Goal: Task Accomplishment & Management: Manage account settings

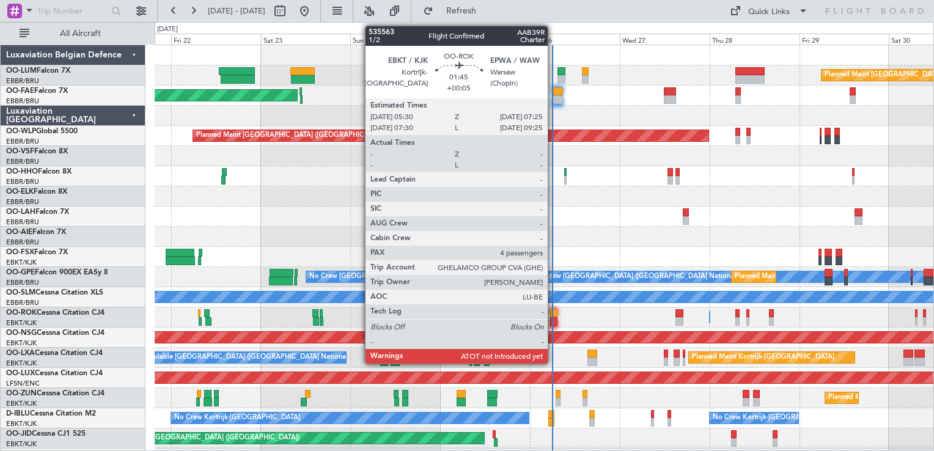
click at [554, 309] on div at bounding box center [553, 313] width 7 height 9
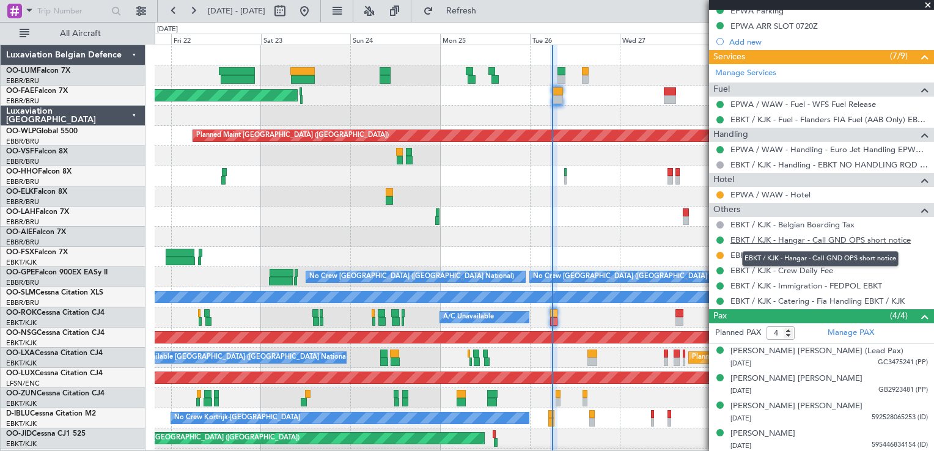
scroll to position [260, 0]
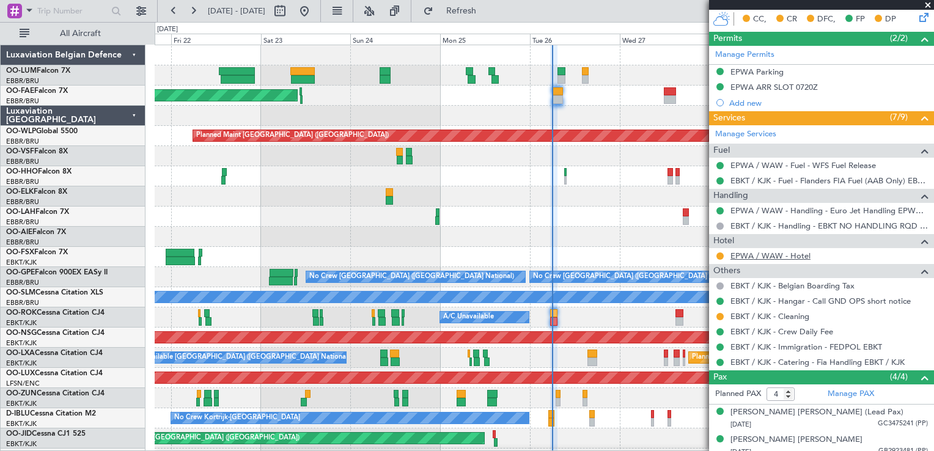
click at [758, 252] on link "EPWA / WAW - Hotel" at bounding box center [770, 256] width 80 height 10
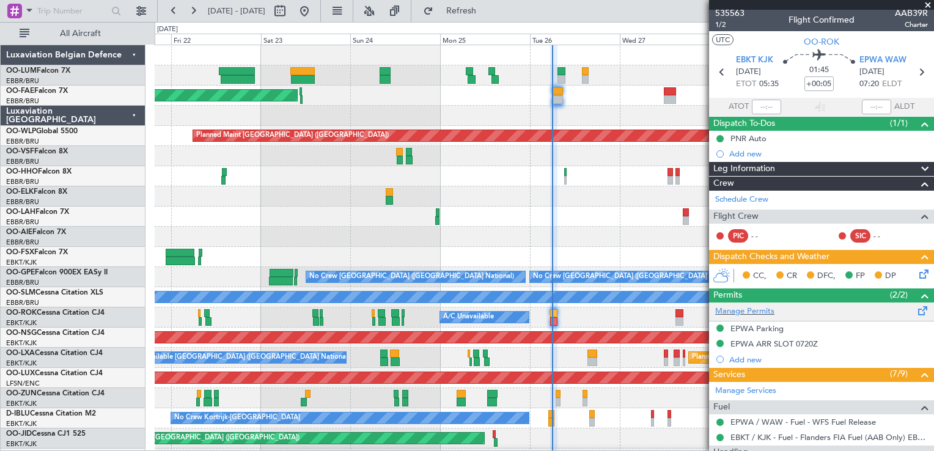
scroll to position [0, 0]
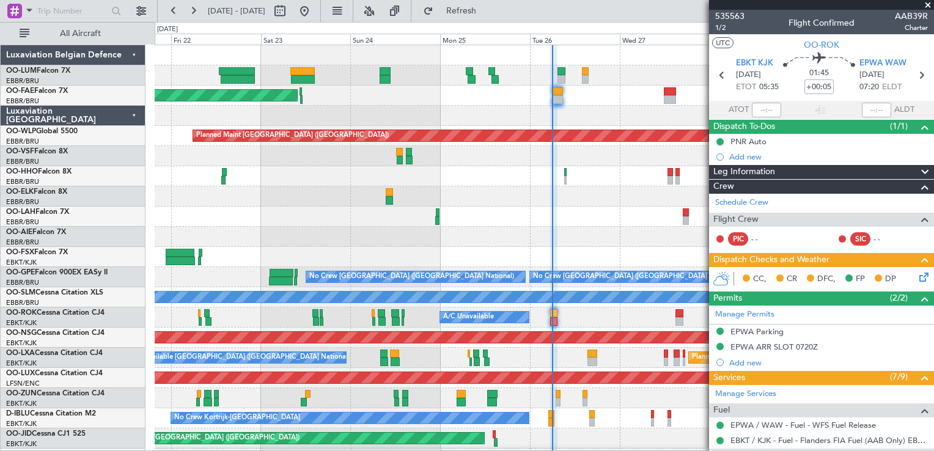
click at [917, 273] on icon at bounding box center [922, 275] width 10 height 10
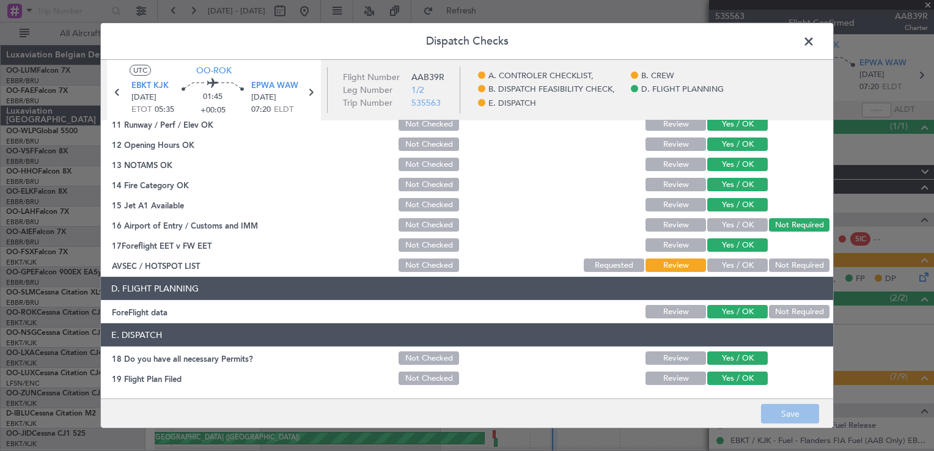
scroll to position [345, 0]
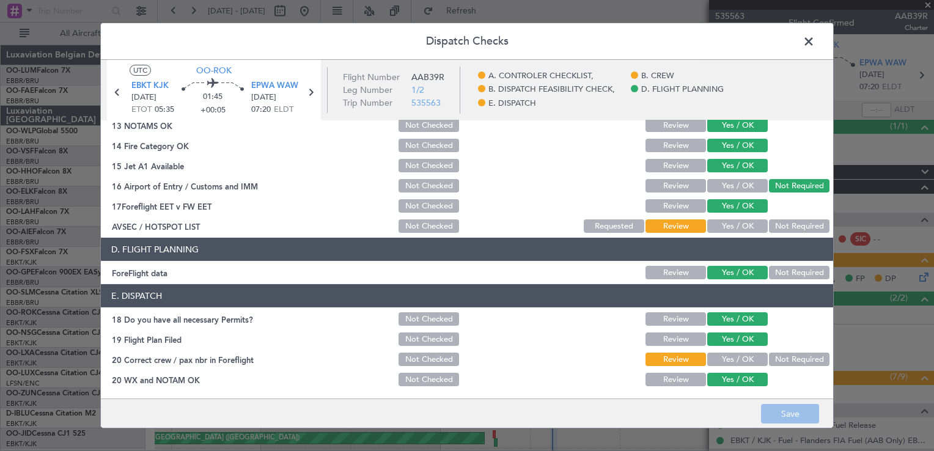
click at [815, 39] on span at bounding box center [815, 44] width 0 height 24
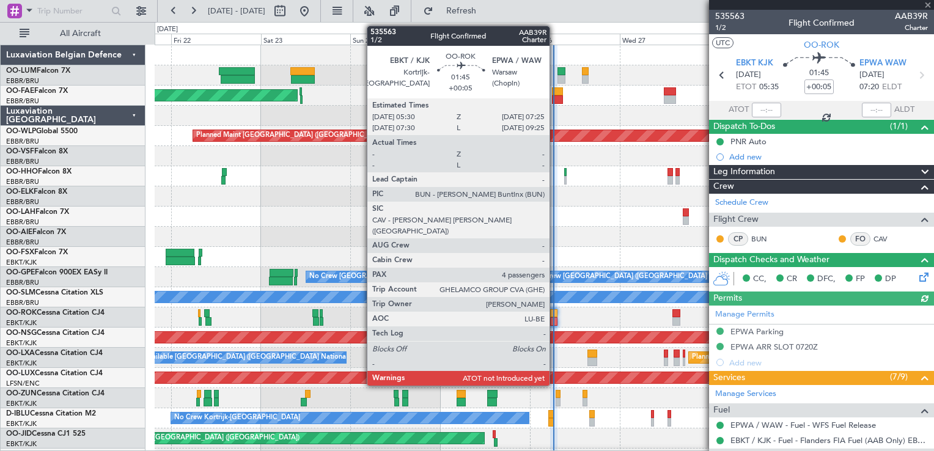
click at [555, 313] on div at bounding box center [553, 313] width 7 height 9
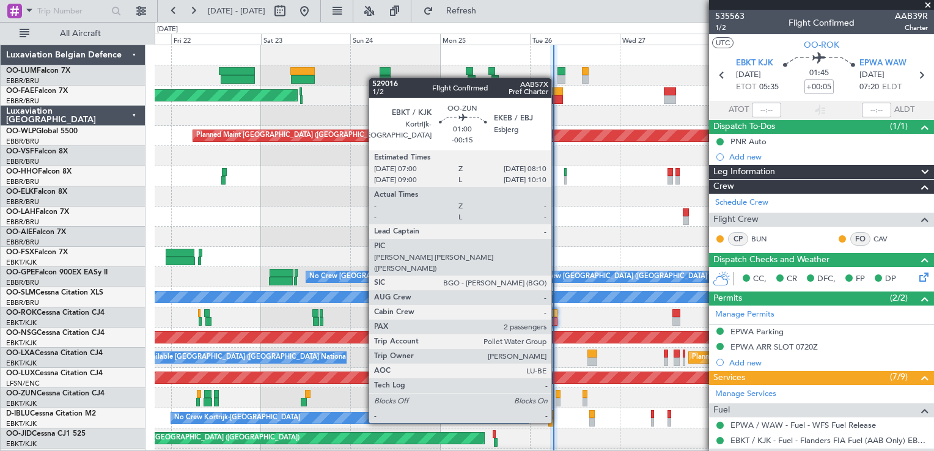
click at [557, 400] on div at bounding box center [558, 402] width 5 height 9
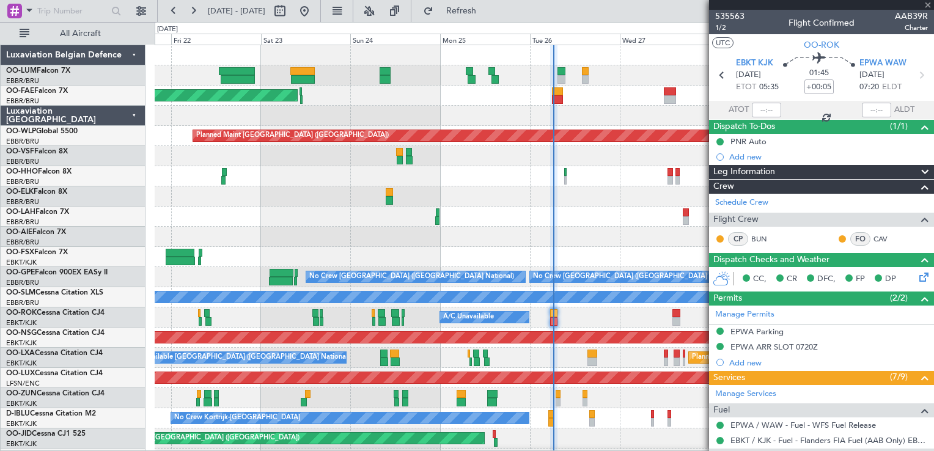
type input "-00:15"
type input "2"
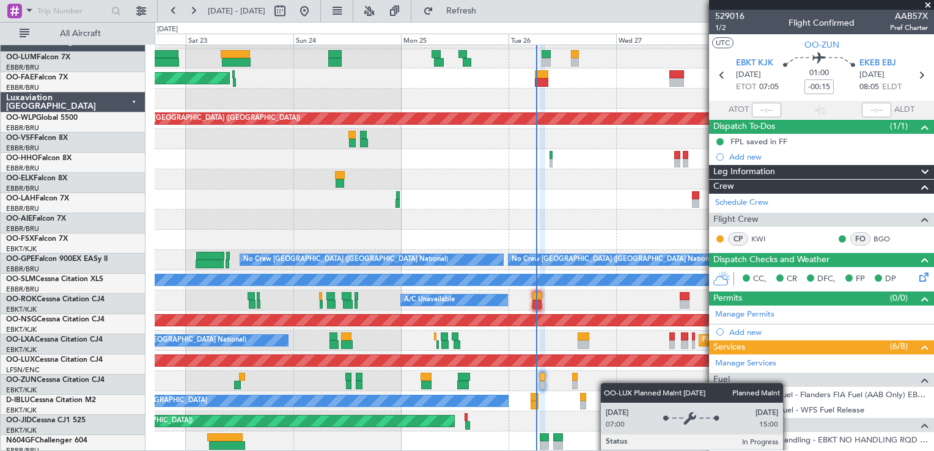
scroll to position [17, 0]
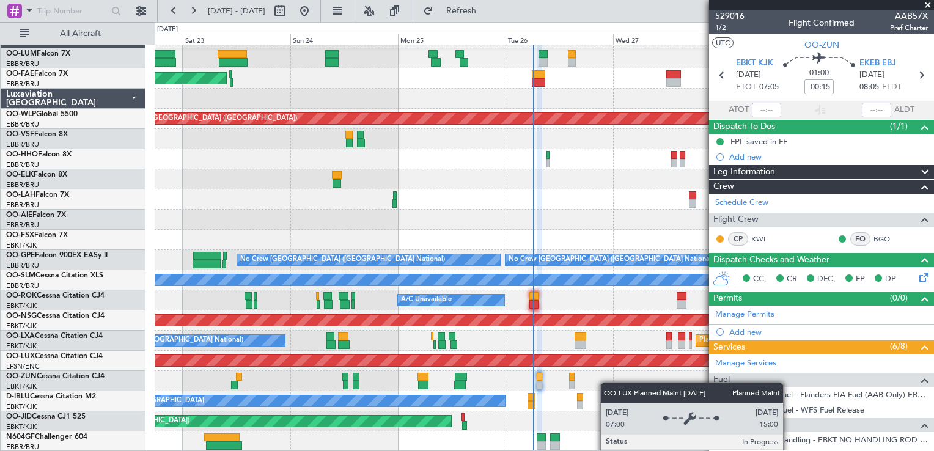
click at [607, 356] on div "Planned Maint [GEOGRAPHIC_DATA] ([GEOGRAPHIC_DATA])" at bounding box center [339, 360] width 1758 height 11
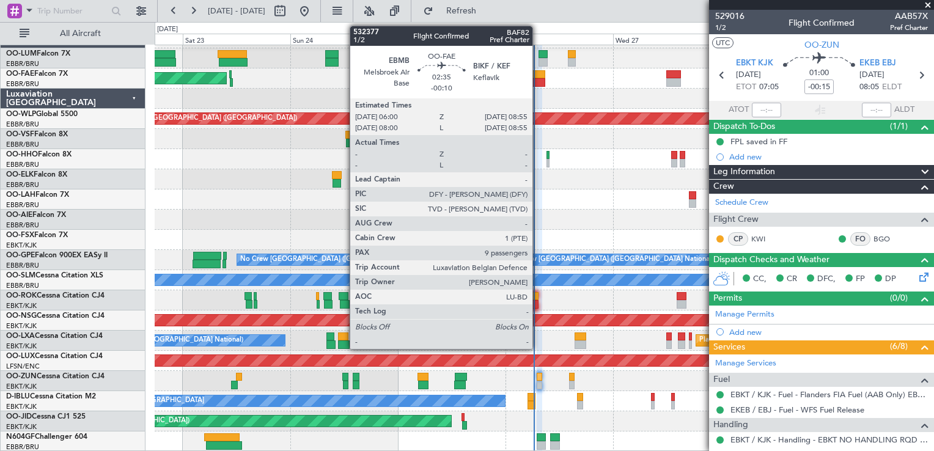
click at [538, 71] on div at bounding box center [538, 74] width 13 height 9
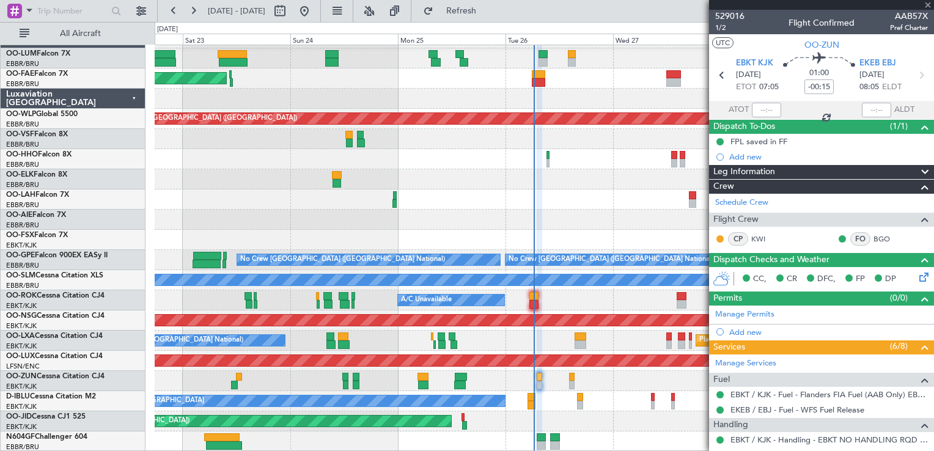
type input "-00:10"
type input "9"
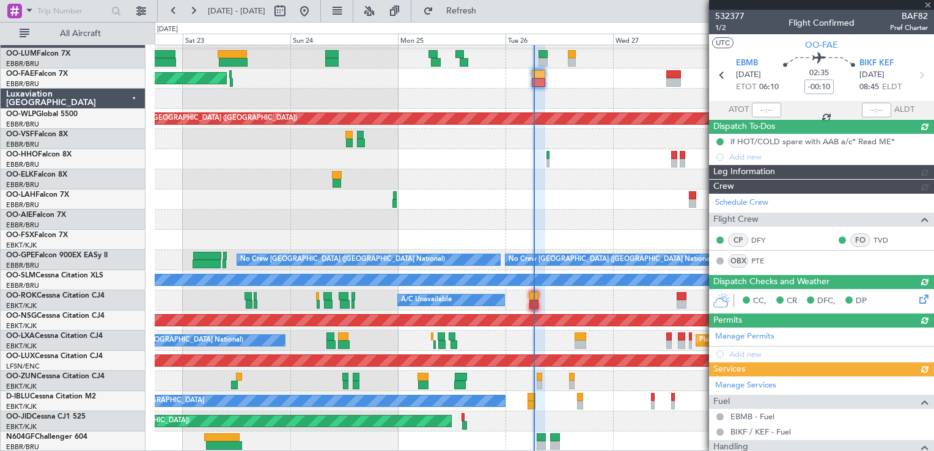
type input "06:08"
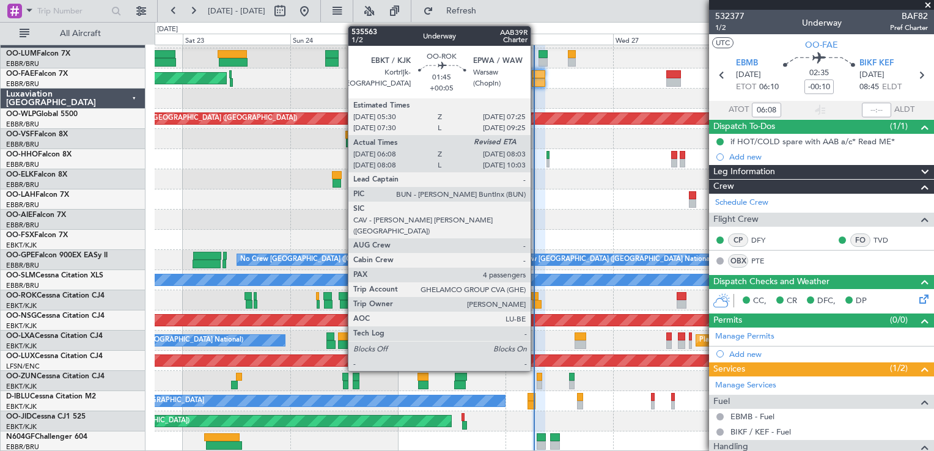
click at [535, 295] on div at bounding box center [533, 296] width 9 height 9
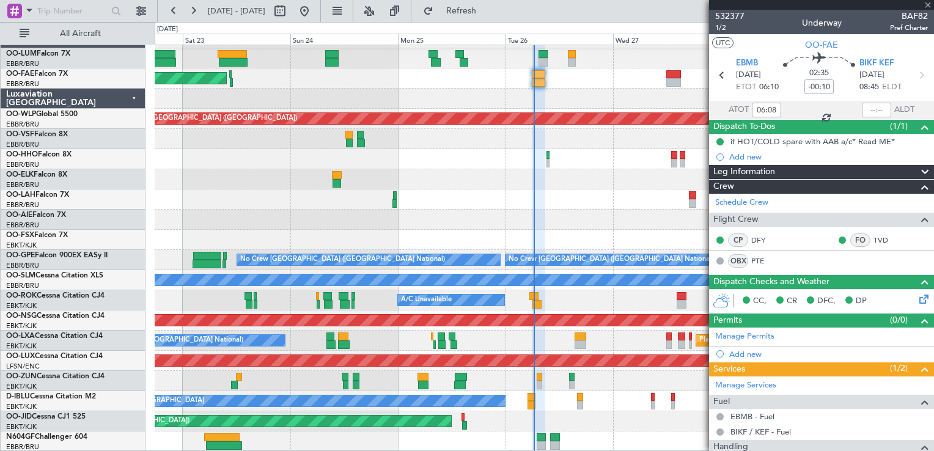
type input "+00:05"
type input "06:13"
type input "4"
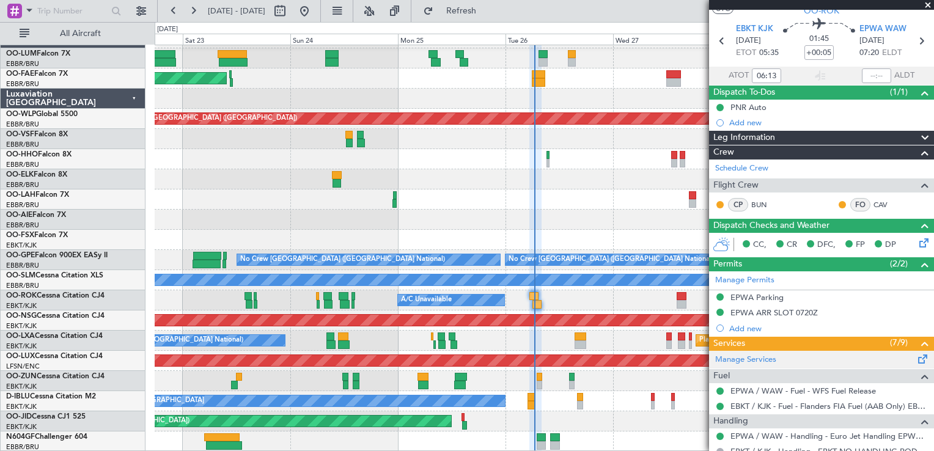
scroll to position [0, 0]
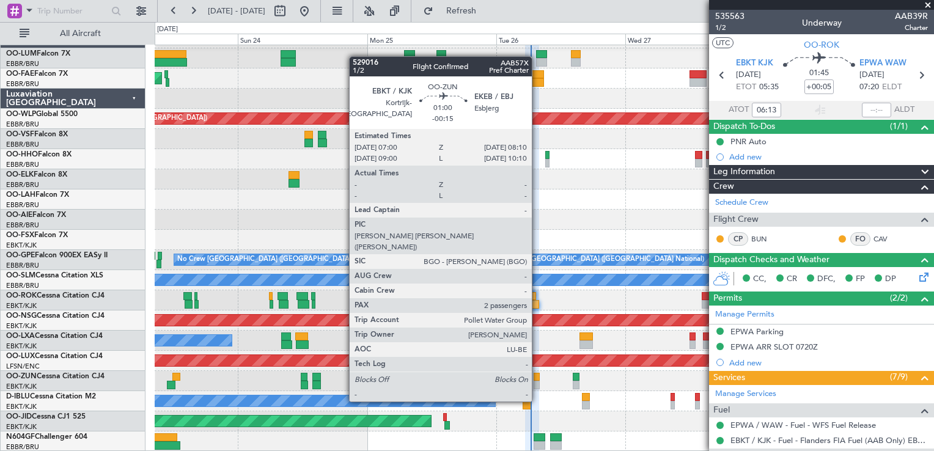
click at [537, 378] on div at bounding box center [537, 377] width 7 height 9
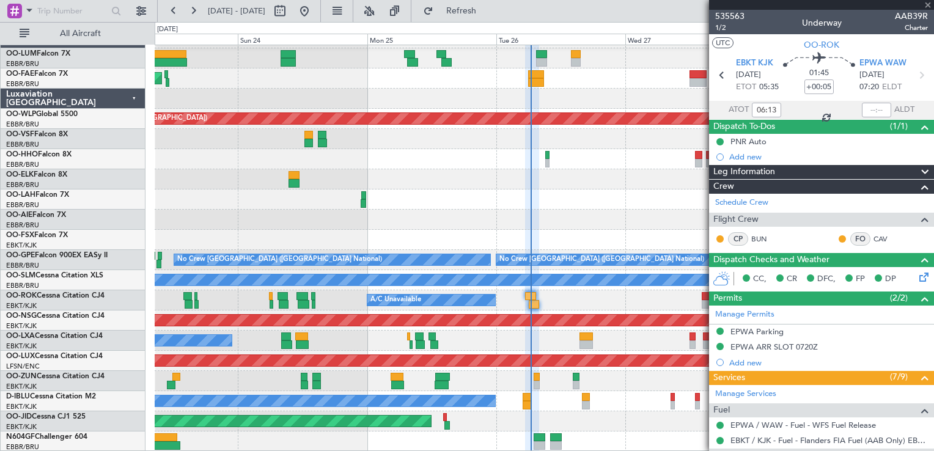
type input "-00:15"
type input "2"
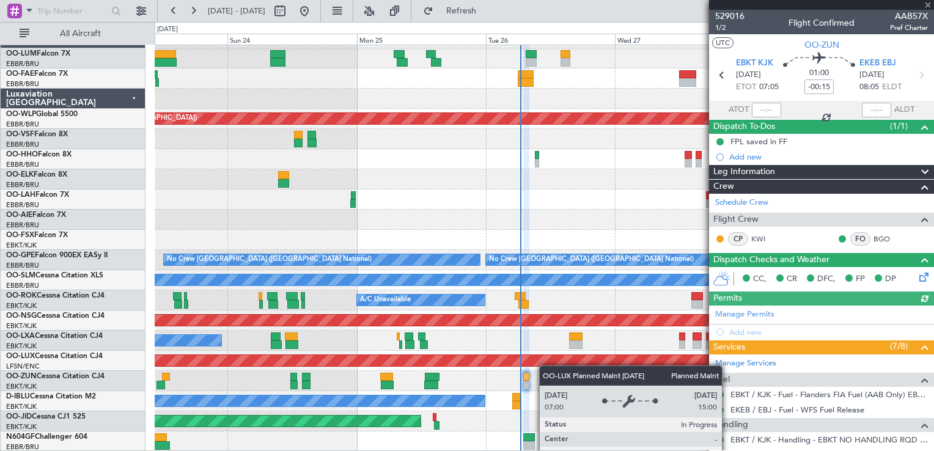
click at [547, 365] on div "Planned Maint [GEOGRAPHIC_DATA] ([GEOGRAPHIC_DATA] National) 13:30 Z 22:35 Z HA…" at bounding box center [544, 240] width 779 height 424
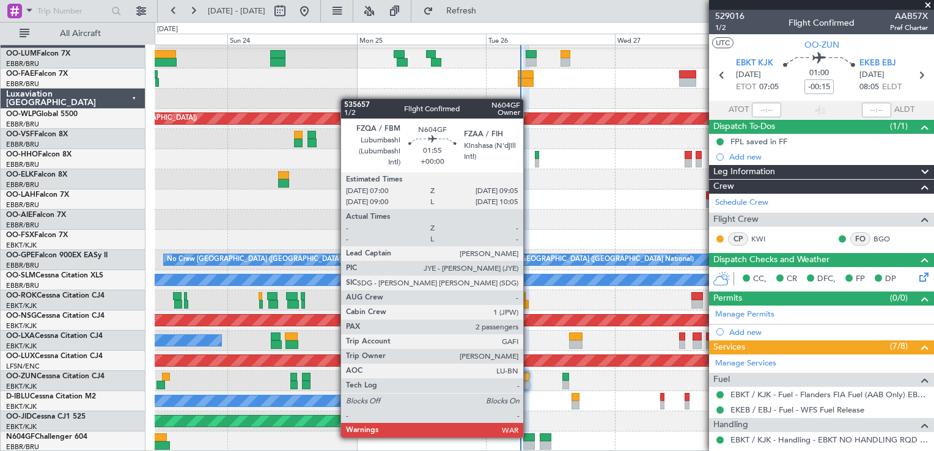
click at [529, 436] on div at bounding box center [529, 437] width 12 height 9
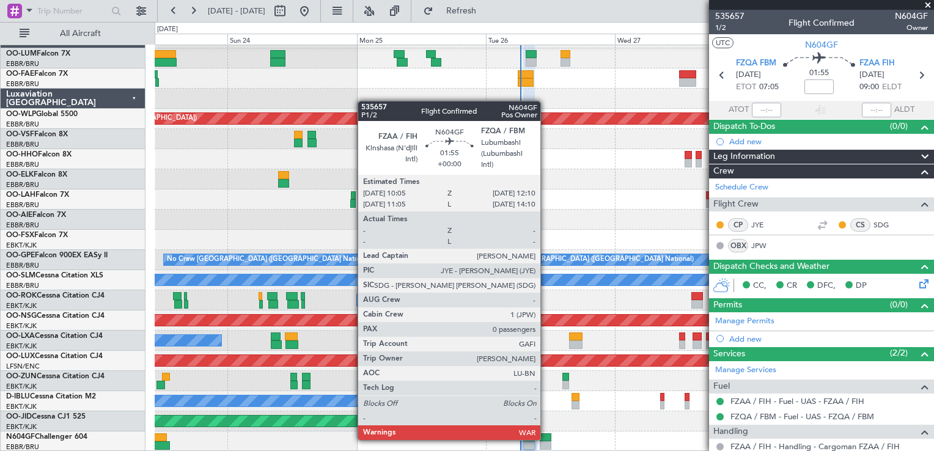
click at [546, 439] on div at bounding box center [546, 437] width 12 height 9
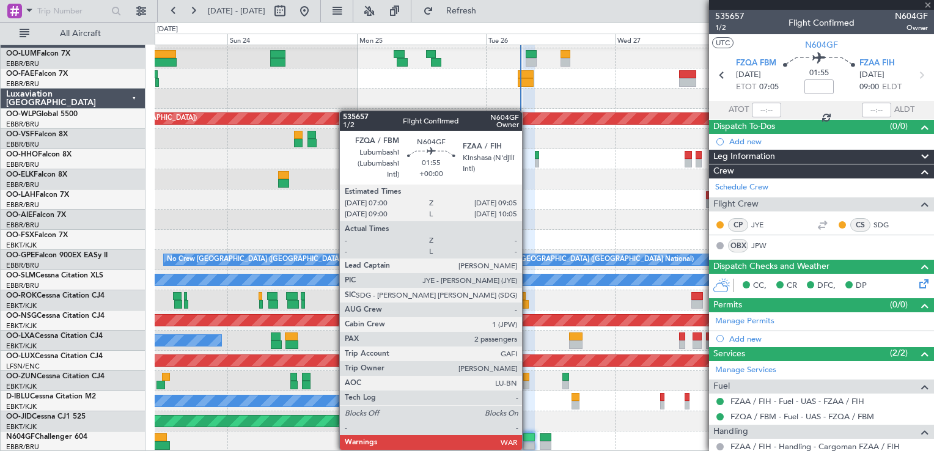
type input "0"
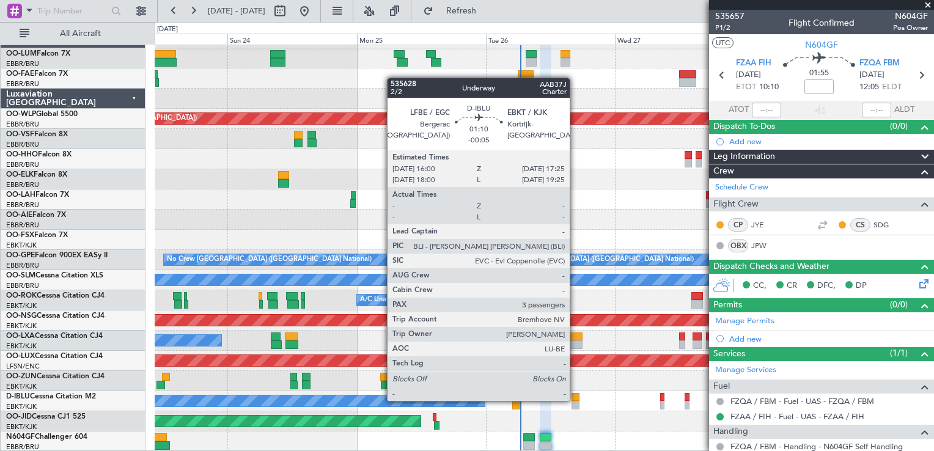
click at [575, 400] on div at bounding box center [575, 397] width 8 height 9
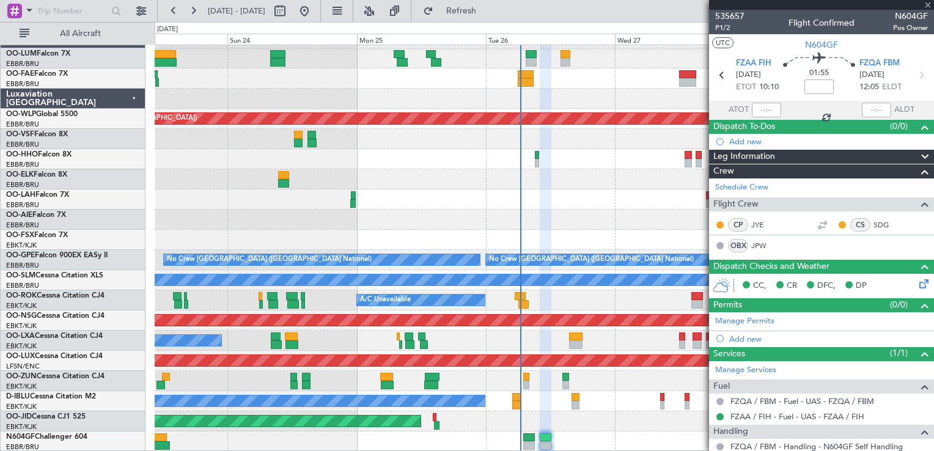
type input "-00:05"
type input "3"
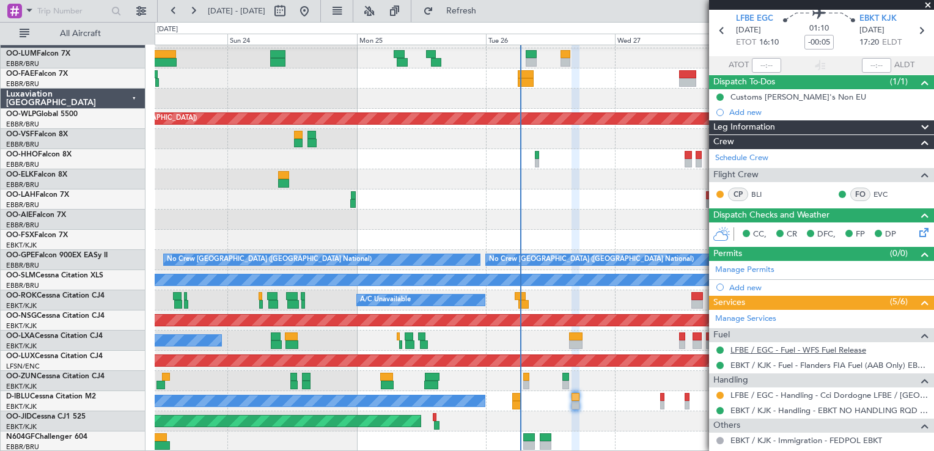
scroll to position [202, 0]
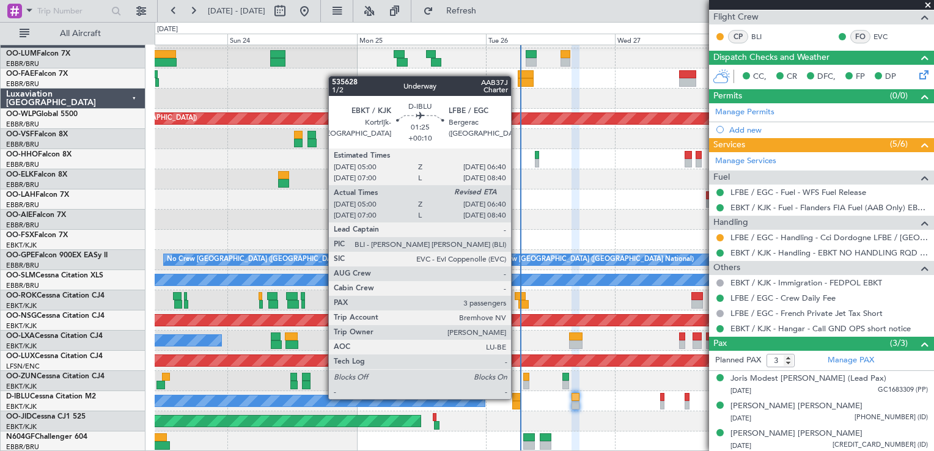
click at [516, 398] on div at bounding box center [516, 397] width 9 height 9
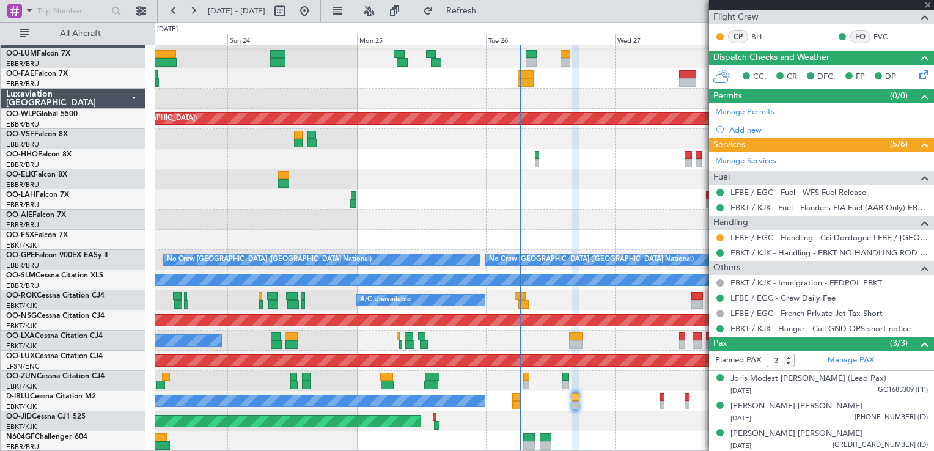
type input "+00:10"
type input "05:10"
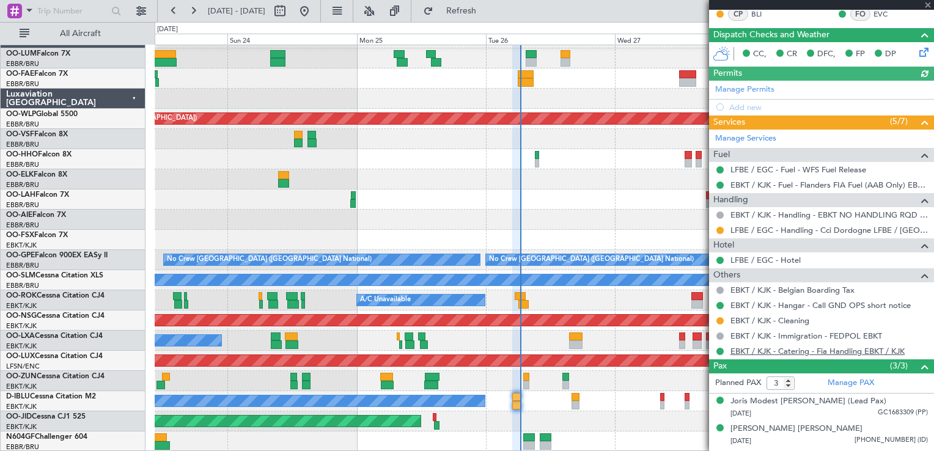
scroll to position [232, 0]
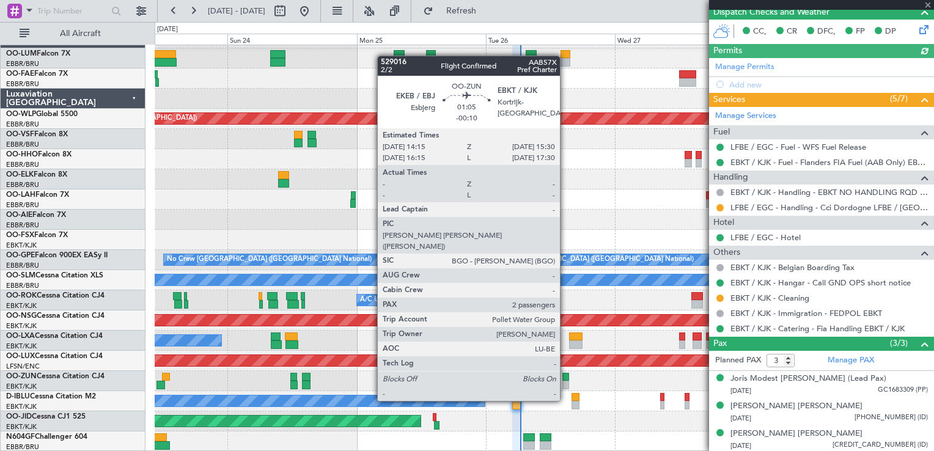
click at [565, 378] on div at bounding box center [565, 377] width 7 height 9
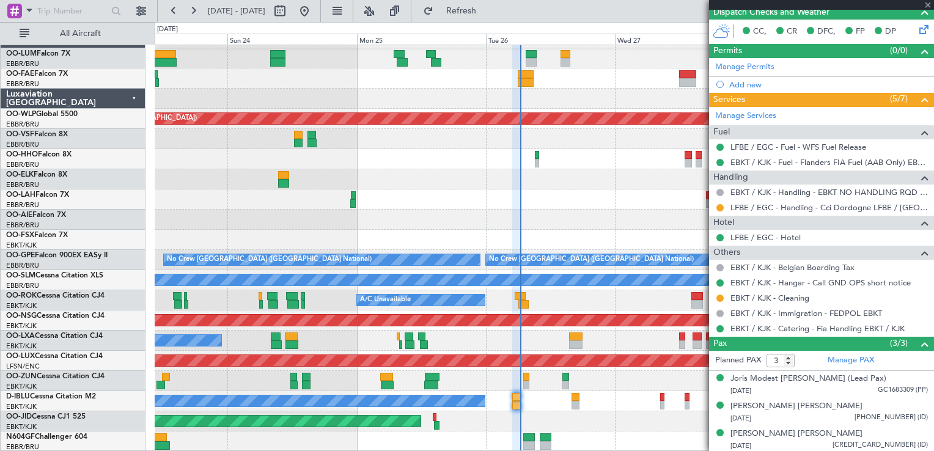
type input "-00:10"
type input "2"
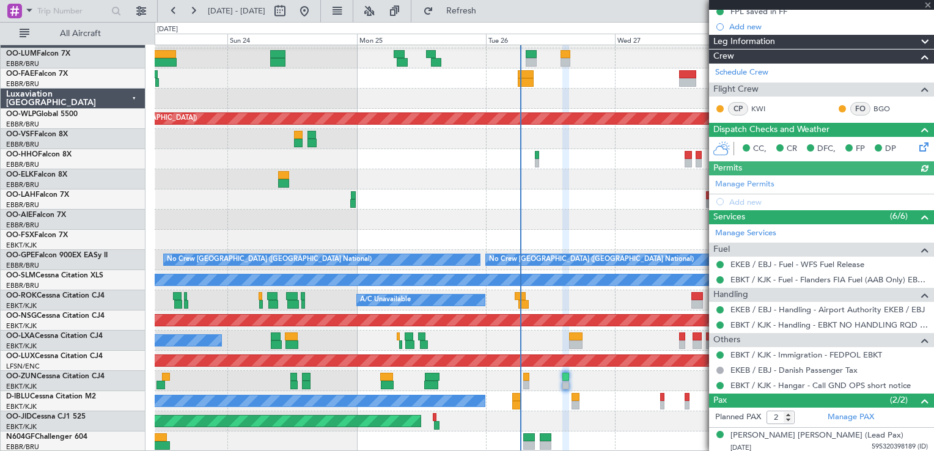
scroll to position [160, 0]
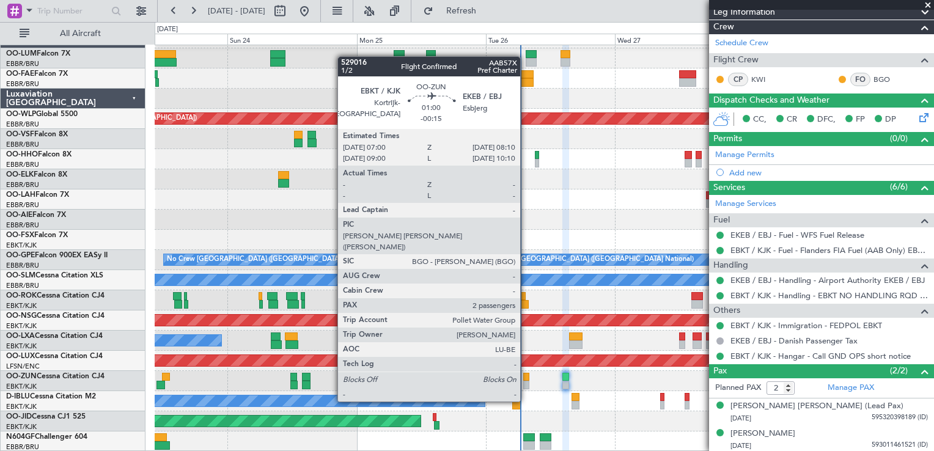
click at [526, 378] on div at bounding box center [526, 377] width 7 height 9
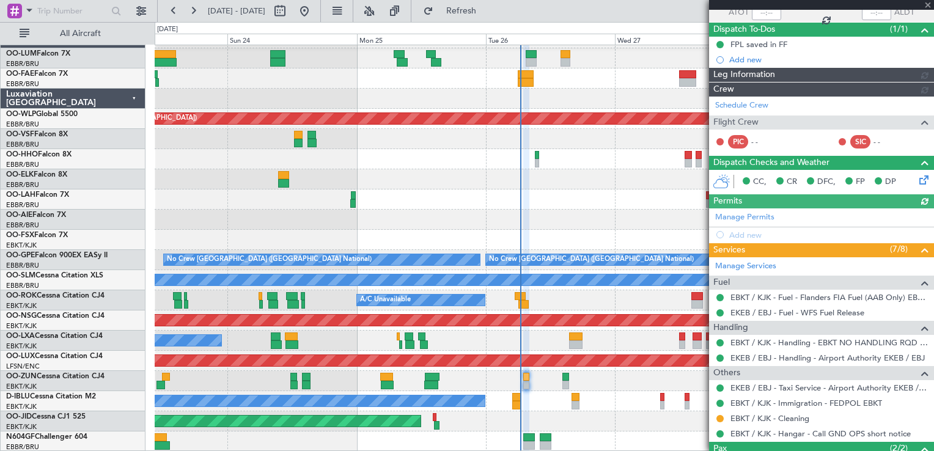
scroll to position [175, 0]
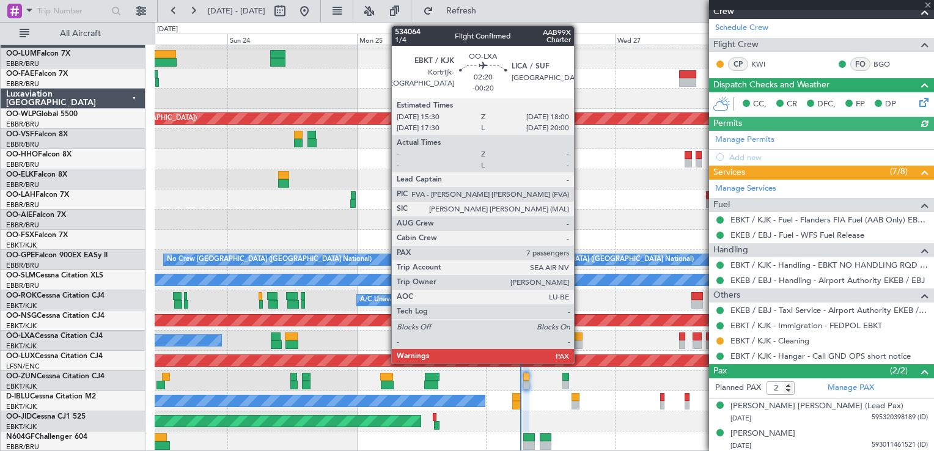
click at [579, 336] on div at bounding box center [576, 337] width 14 height 9
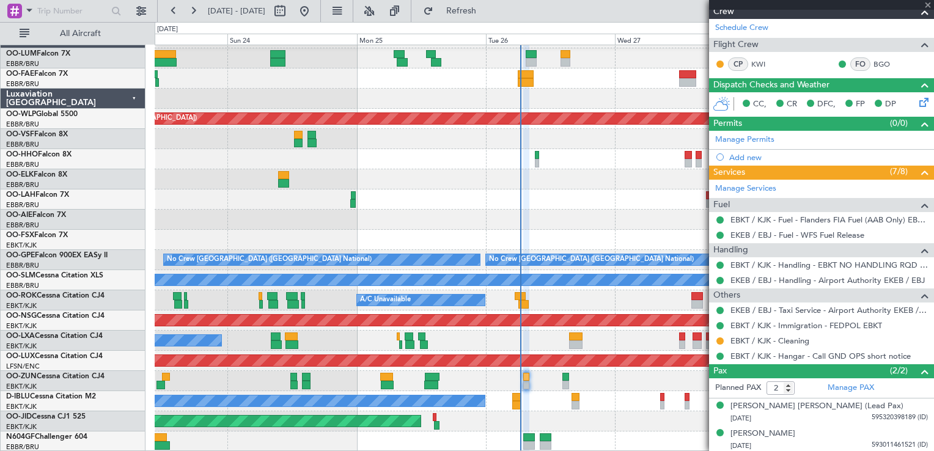
type input "-00:20"
type input "7"
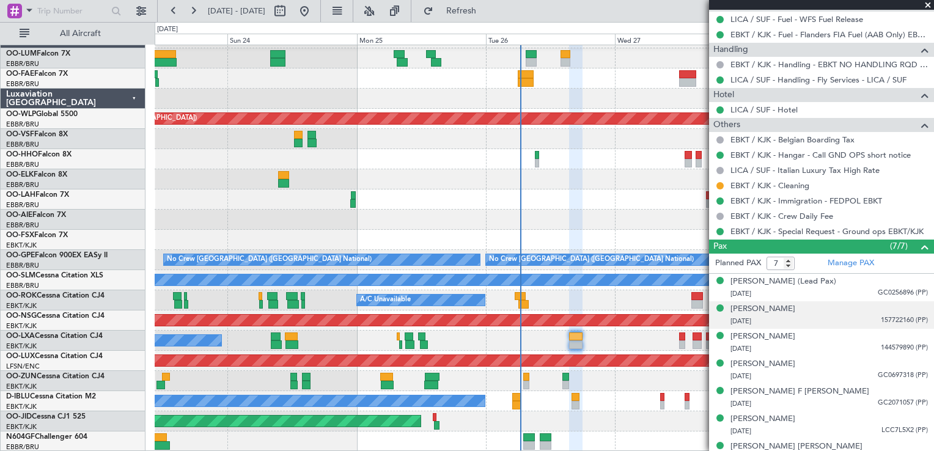
scroll to position [419, 0]
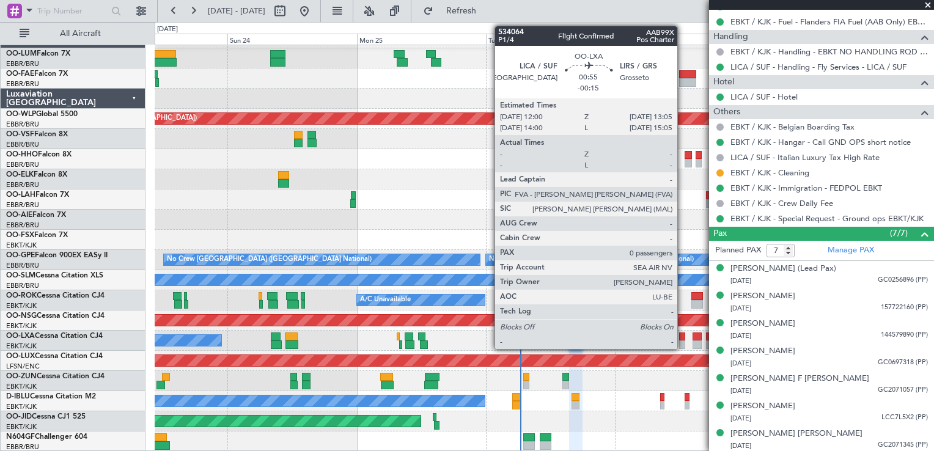
click at [683, 337] on div at bounding box center [682, 337] width 6 height 9
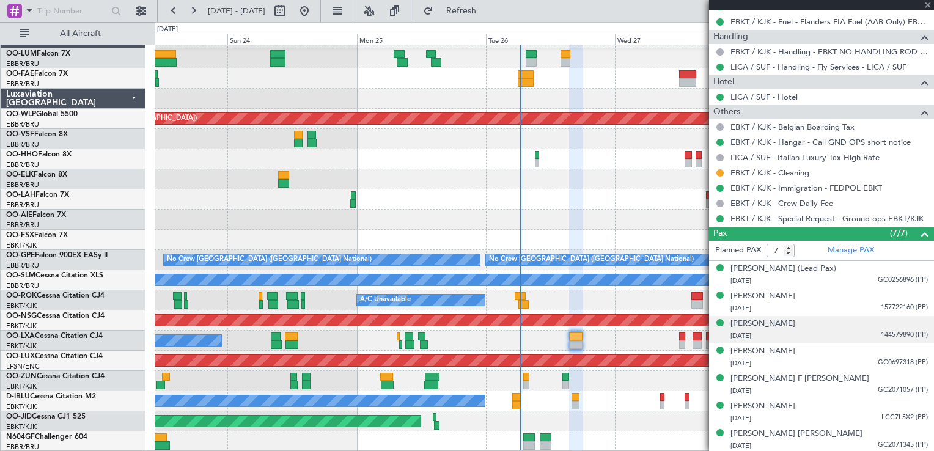
type input "-00:15"
type input "0"
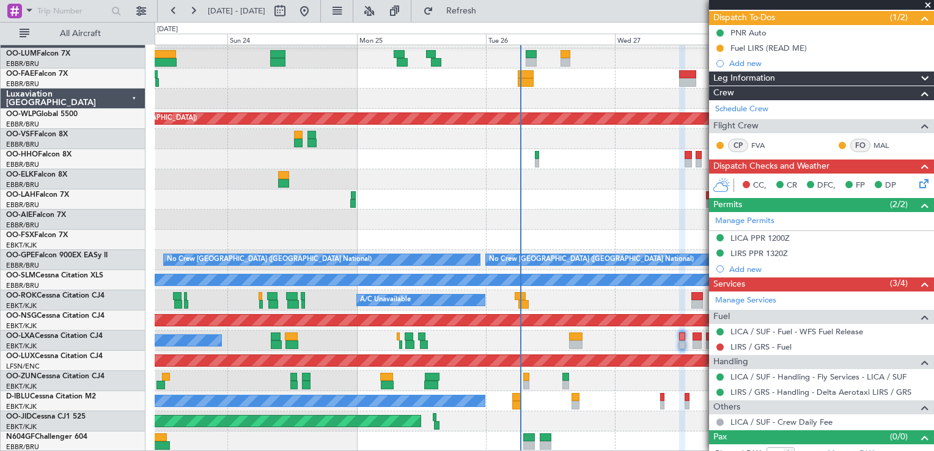
scroll to position [120, 0]
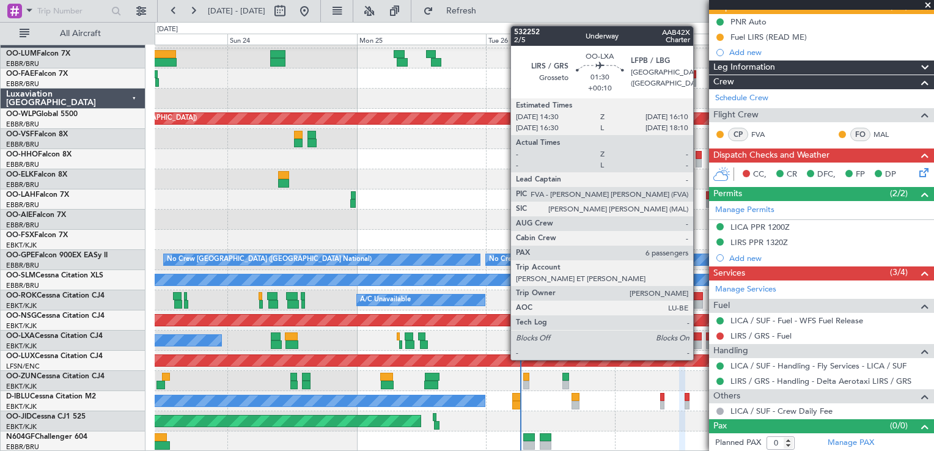
click at [699, 335] on div at bounding box center [697, 337] width 9 height 9
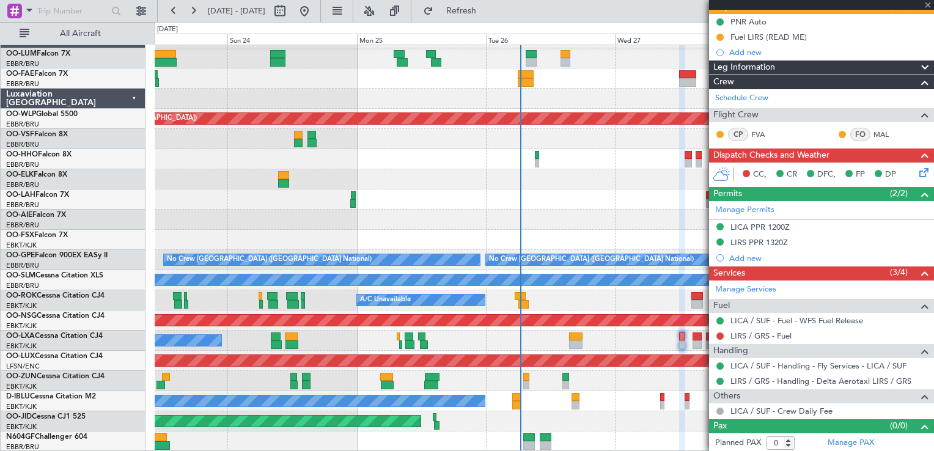
type input "+00:10"
type input "6"
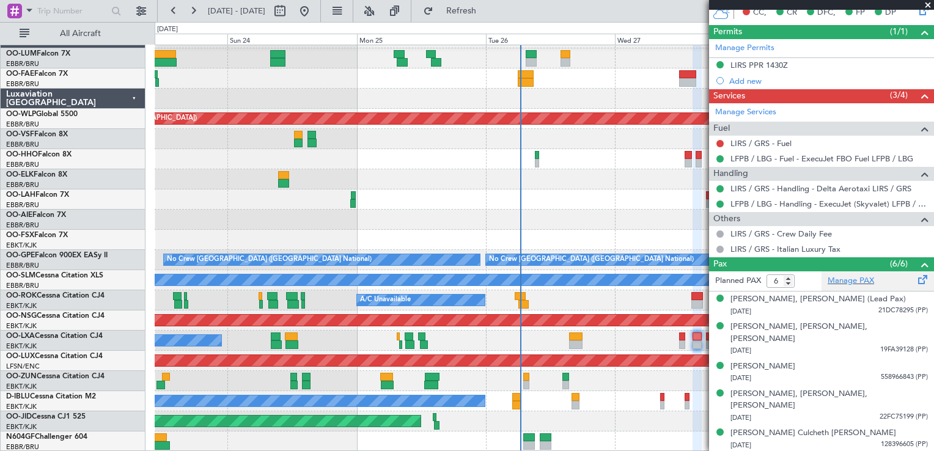
scroll to position [331, 0]
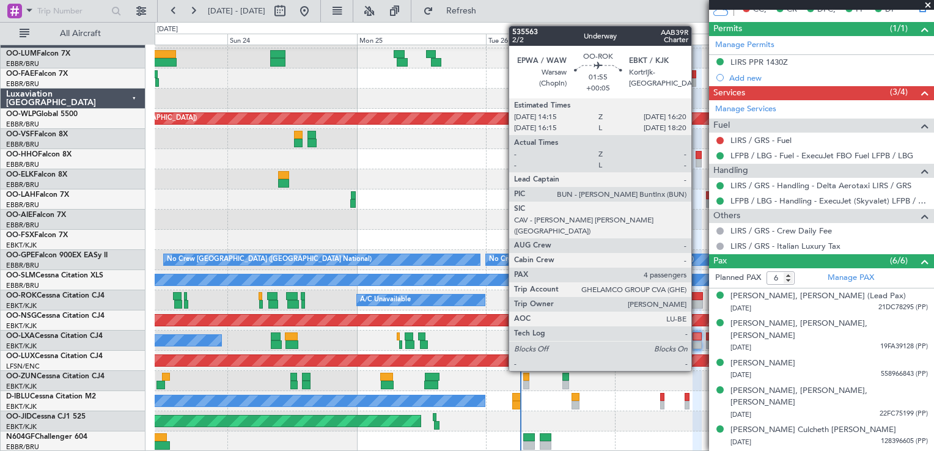
click at [697, 300] on div at bounding box center [697, 304] width 12 height 9
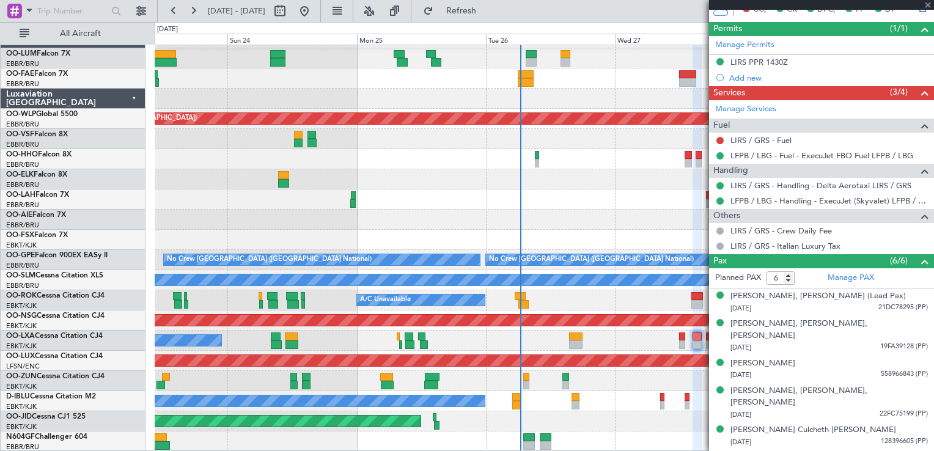
type input "+00:05"
type input "4"
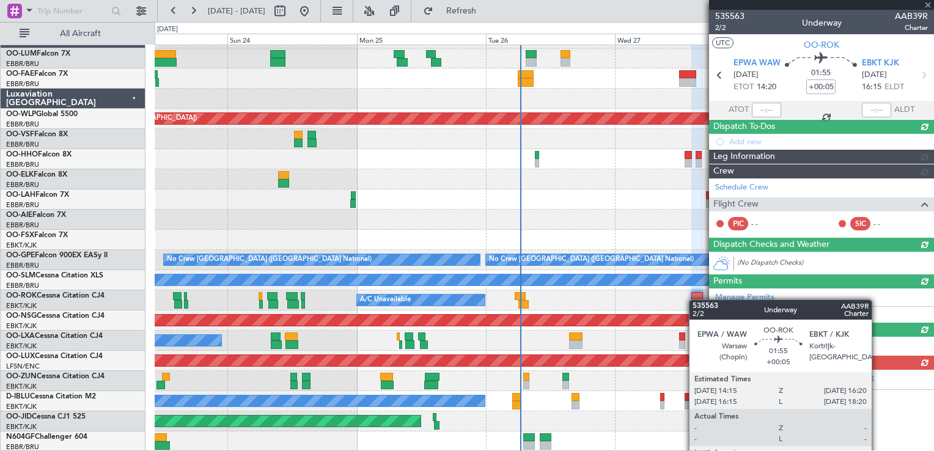
scroll to position [0, 0]
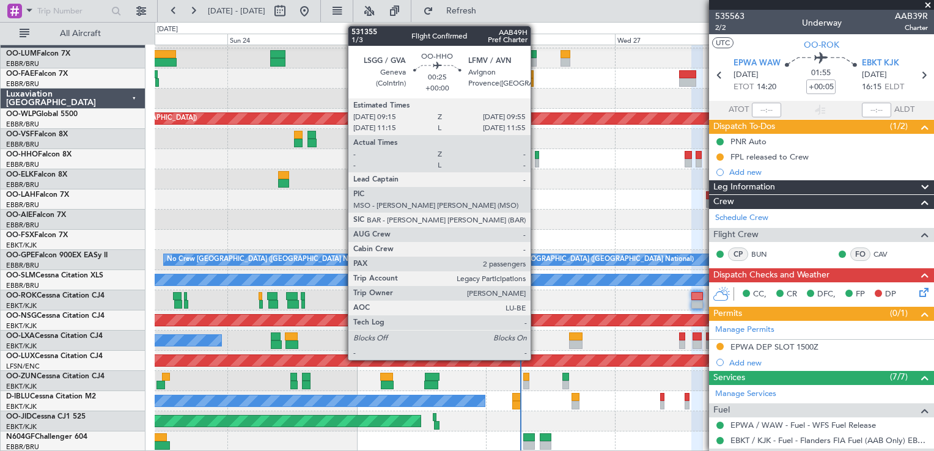
click at [536, 152] on div at bounding box center [537, 155] width 4 height 9
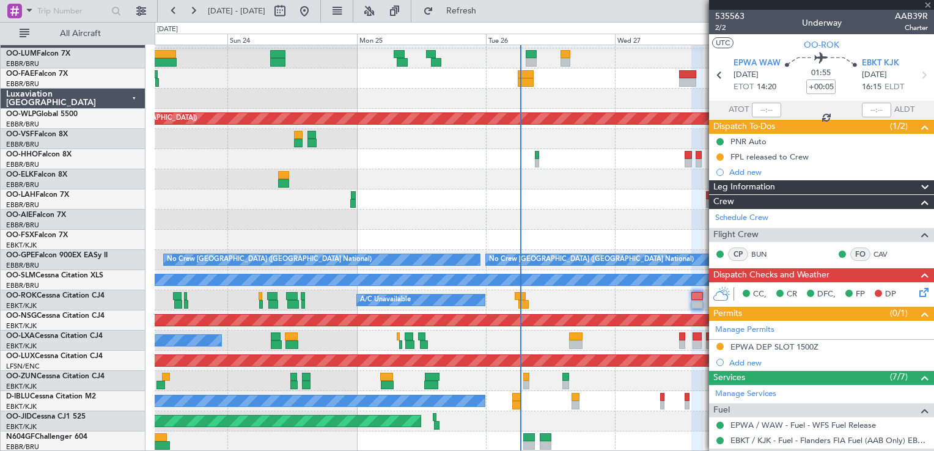
type input "2"
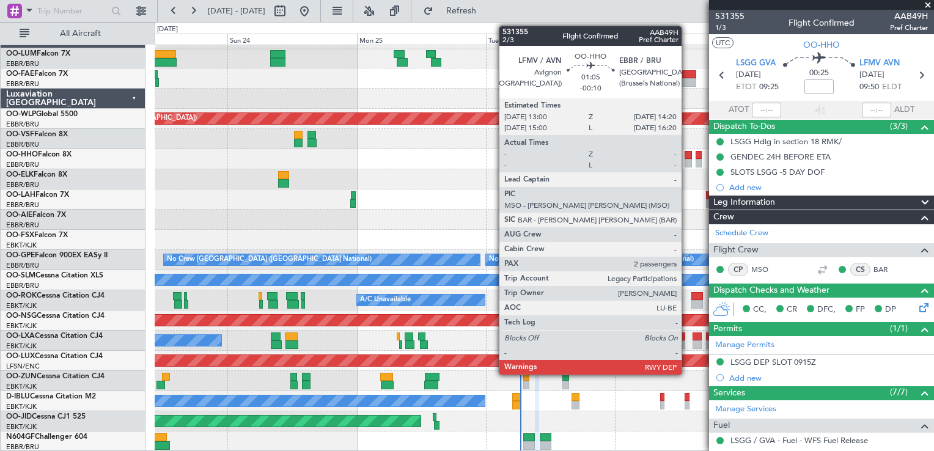
click at [687, 153] on div at bounding box center [688, 155] width 7 height 9
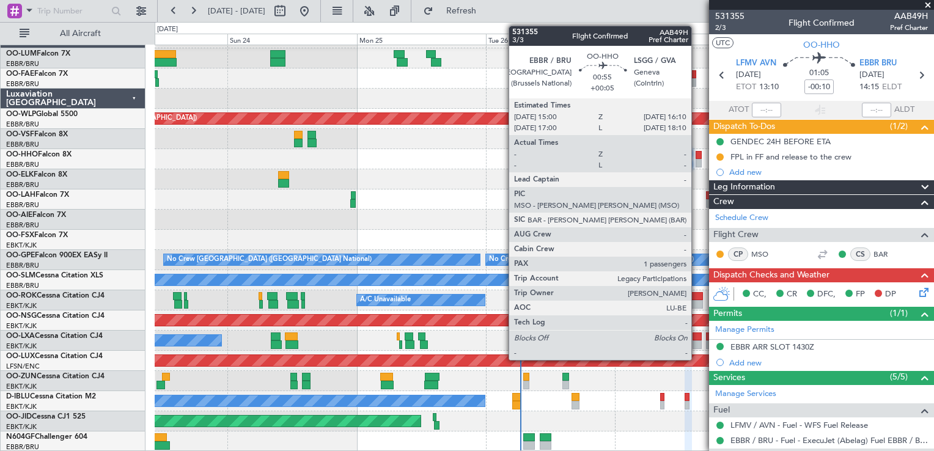
click at [697, 153] on div at bounding box center [699, 155] width 7 height 9
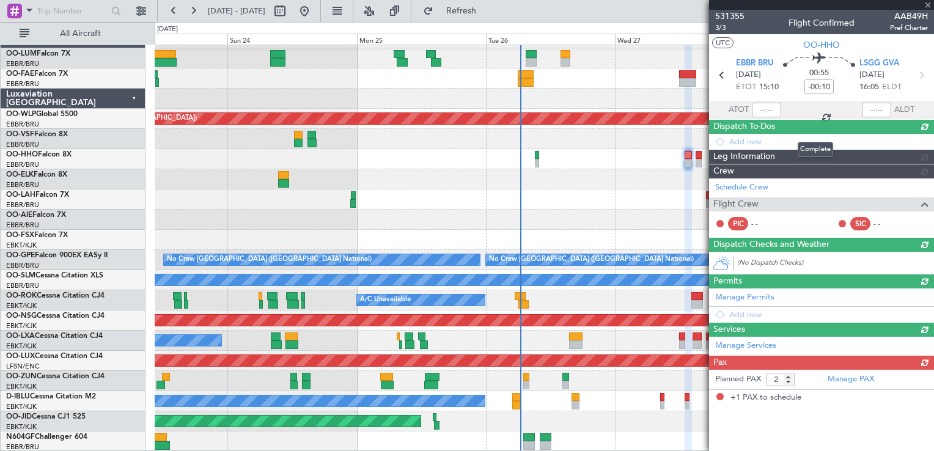
type input "+00:05"
type input "1"
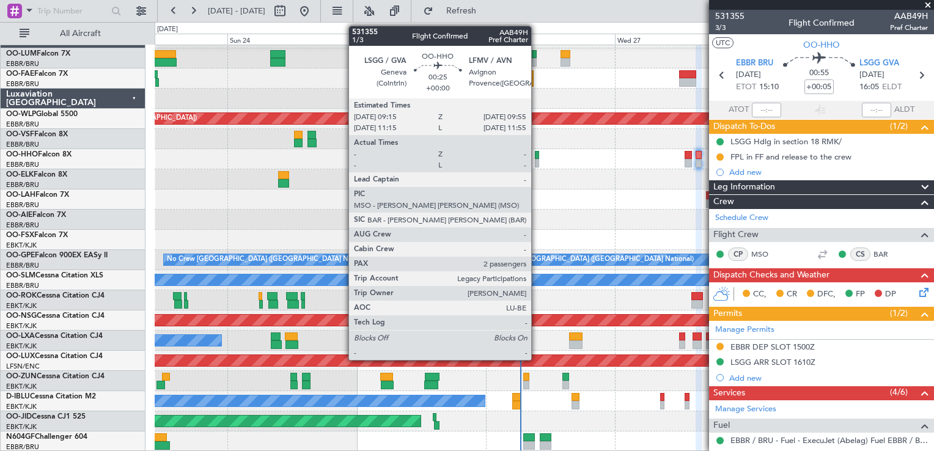
click at [536, 160] on div at bounding box center [537, 163] width 4 height 9
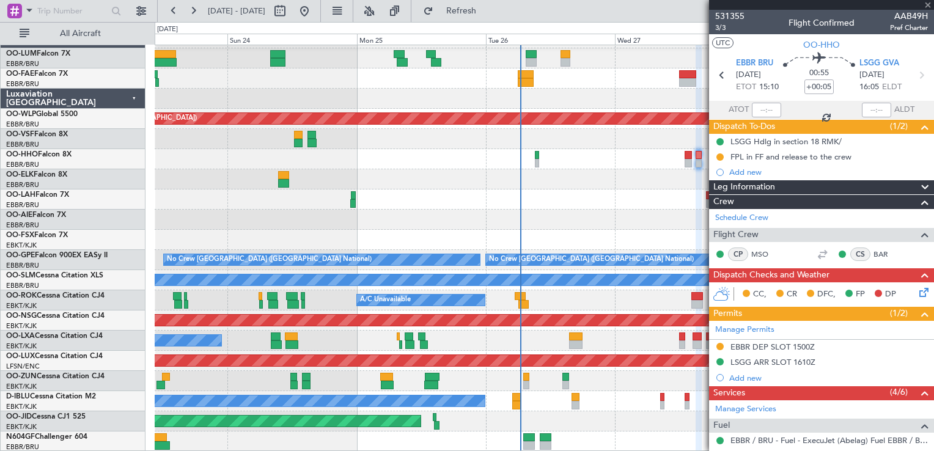
type input "2"
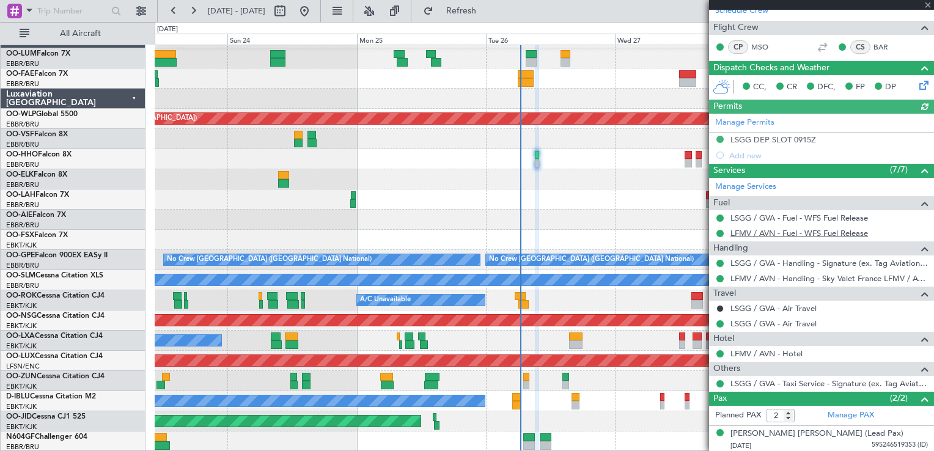
scroll to position [249, 0]
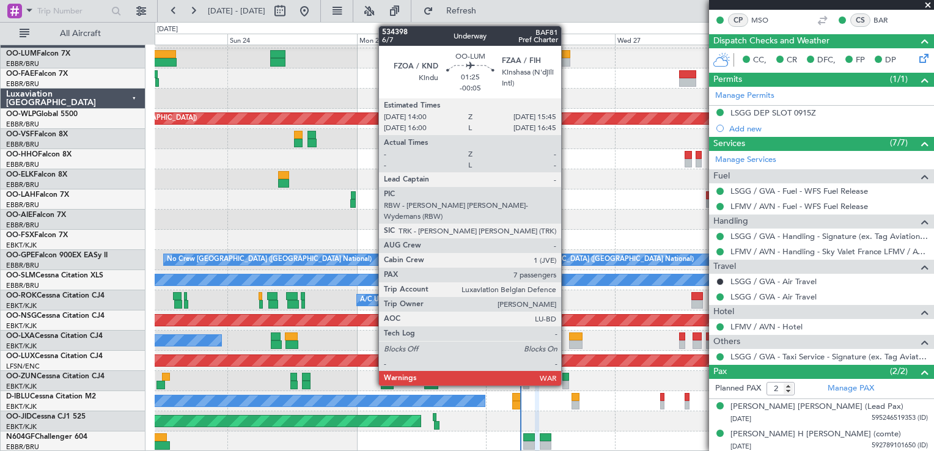
click at [567, 58] on div at bounding box center [565, 62] width 10 height 9
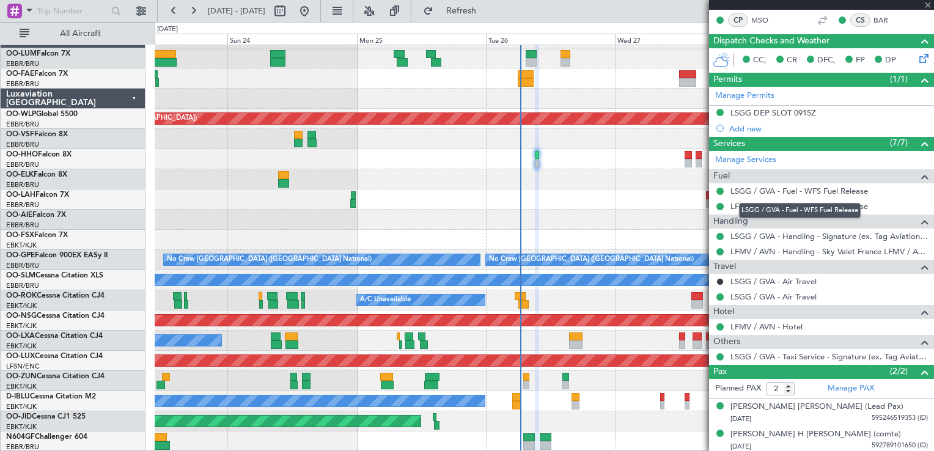
type input "-00:05"
type input "7"
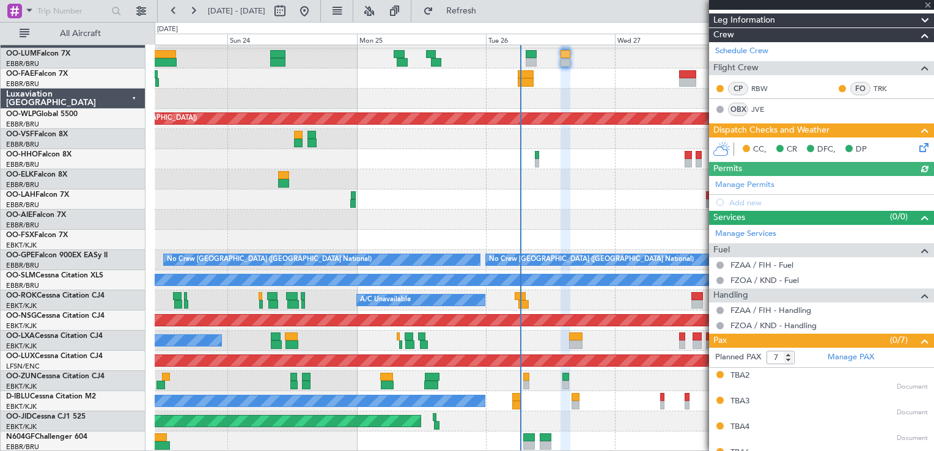
scroll to position [246, 0]
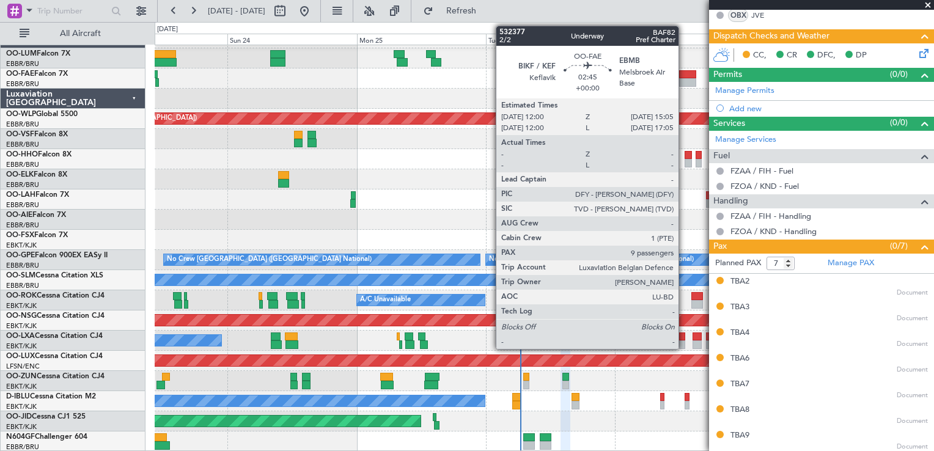
click at [684, 73] on div at bounding box center [687, 74] width 17 height 9
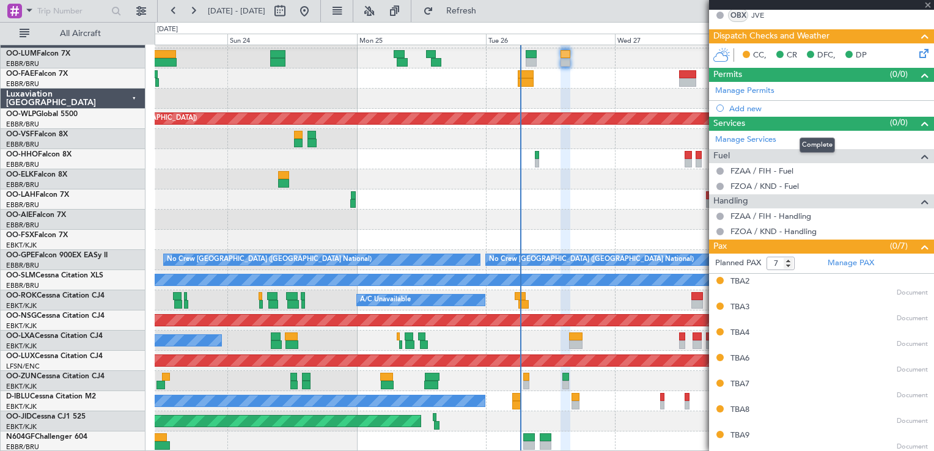
type input "9"
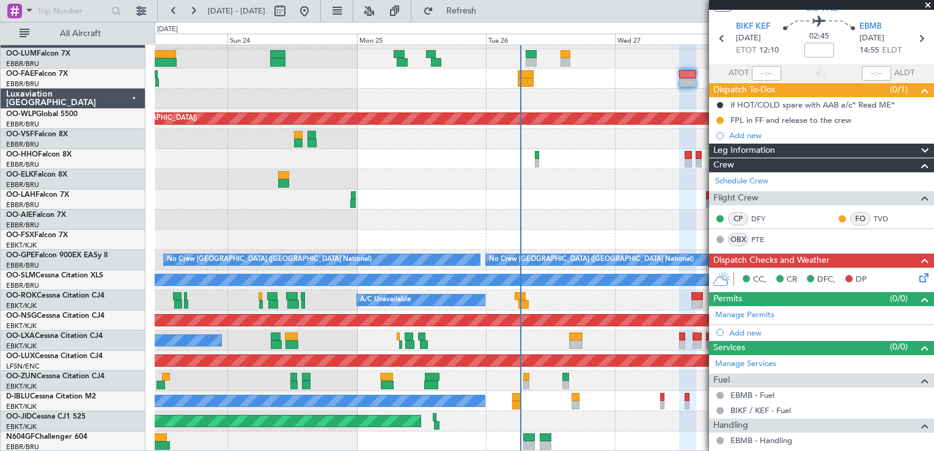
scroll to position [0, 0]
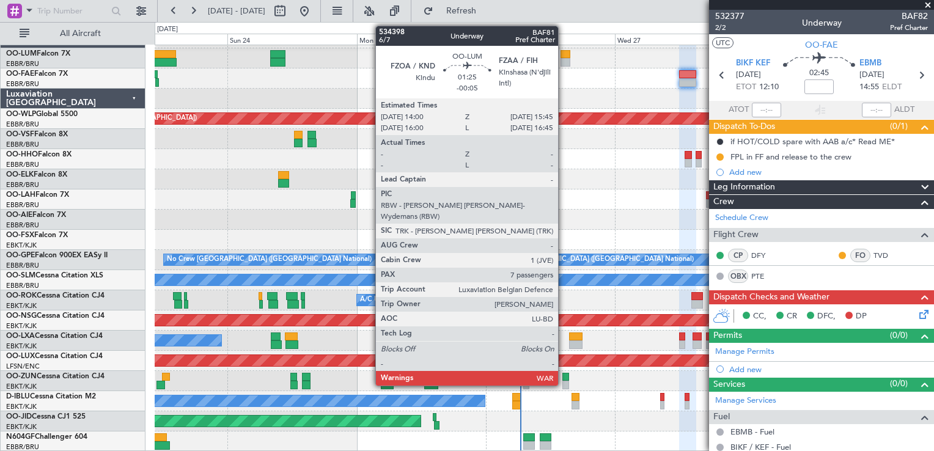
click at [564, 55] on div at bounding box center [565, 54] width 10 height 9
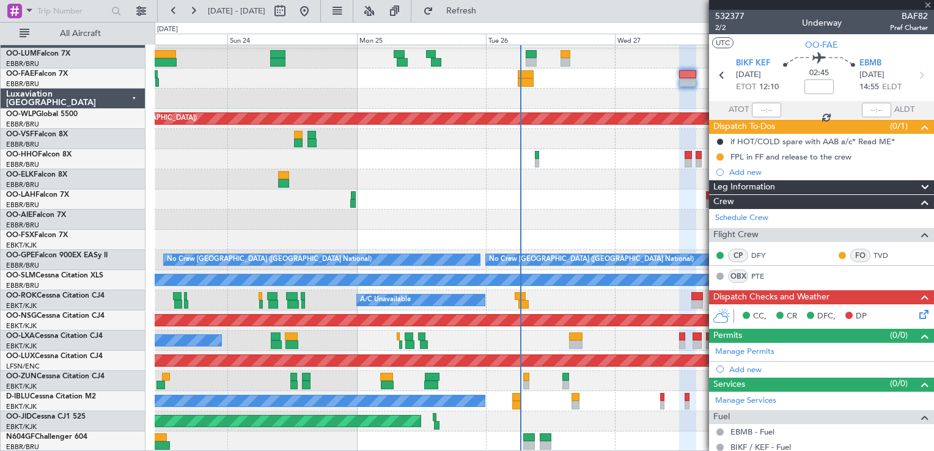
type input "-00:05"
type input "7"
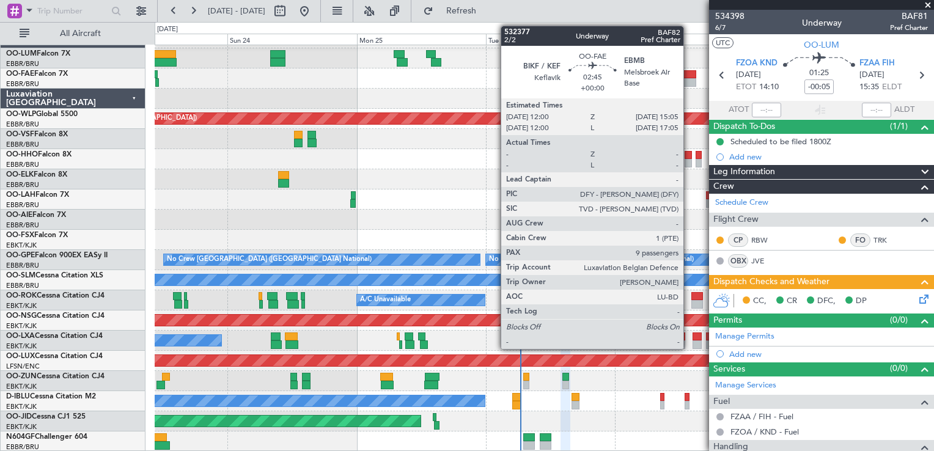
click at [686, 75] on div at bounding box center [687, 74] width 17 height 9
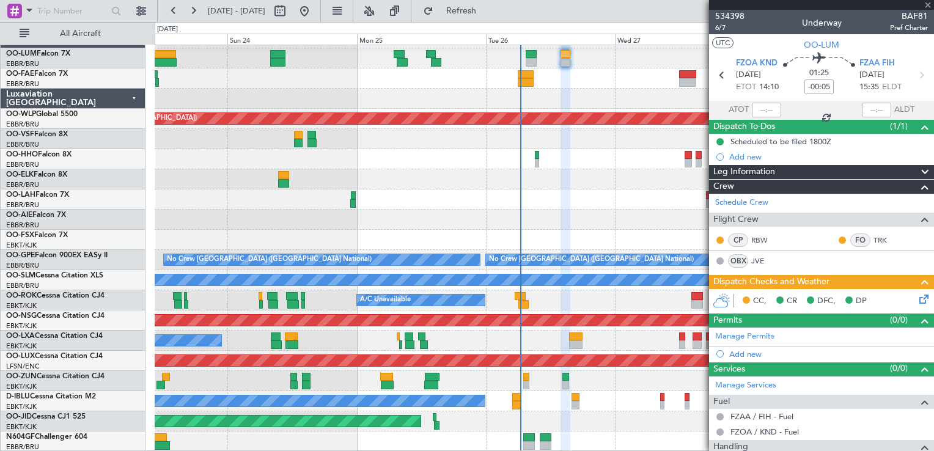
type input "9"
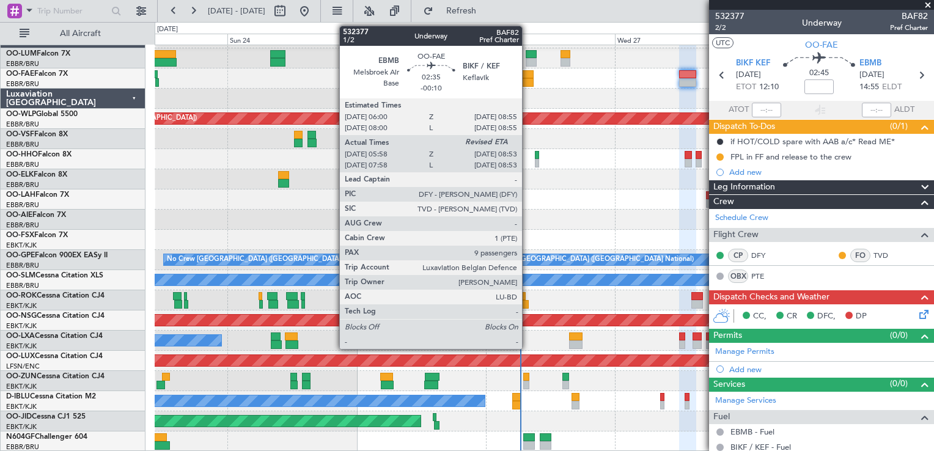
click at [527, 73] on div at bounding box center [526, 74] width 16 height 9
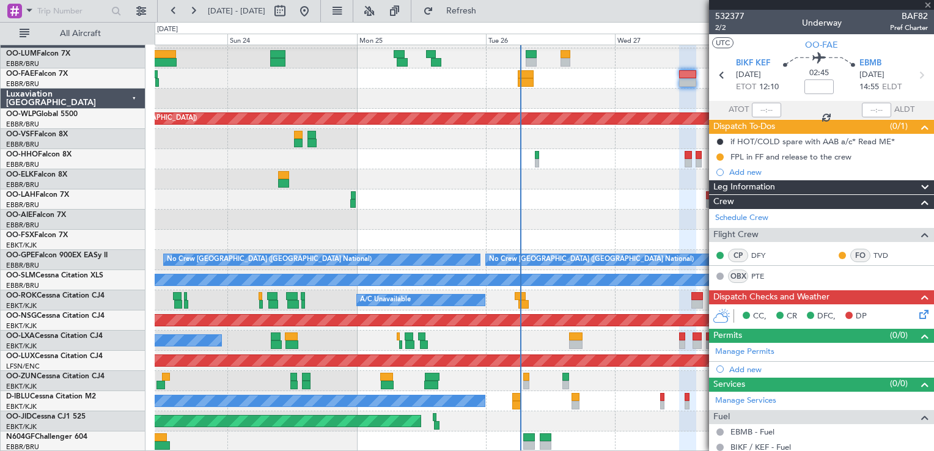
type input "-00:10"
type input "06:08"
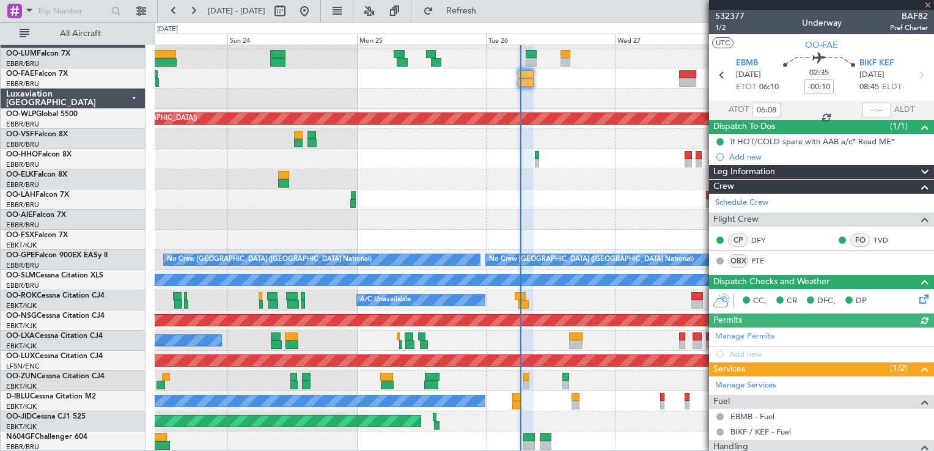
click at [925, 4] on div at bounding box center [821, 5] width 225 height 10
click at [928, 4] on span at bounding box center [928, 5] width 12 height 11
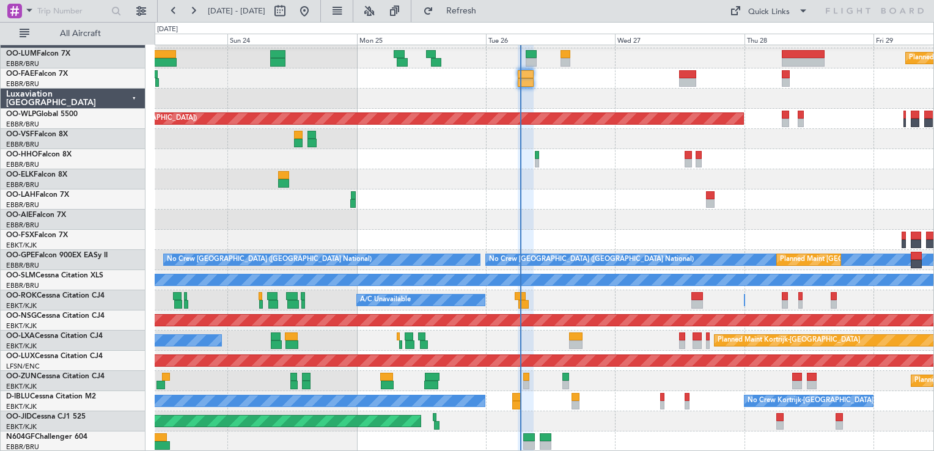
type input "0"
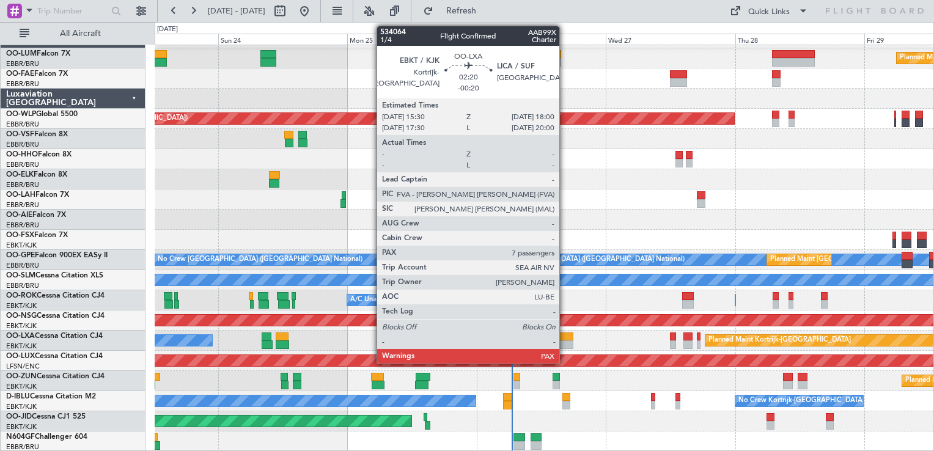
click at [564, 339] on div at bounding box center [566, 337] width 14 height 9
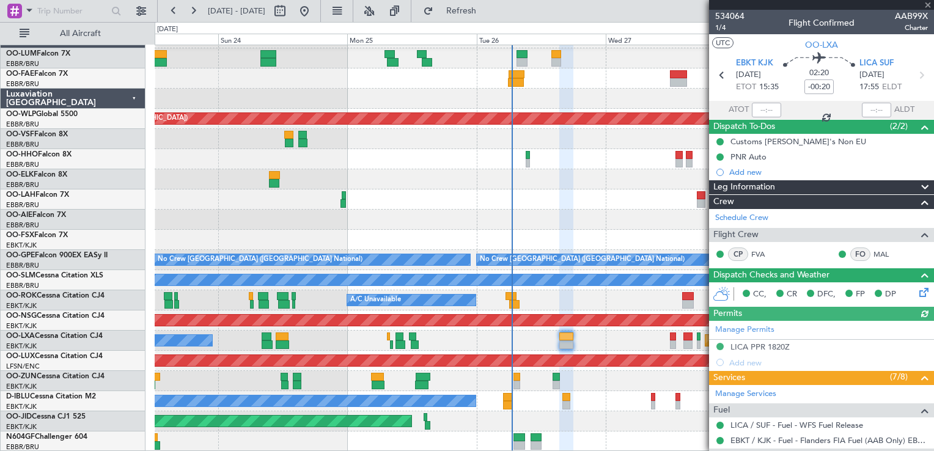
click at [818, 182] on div "Leg Information" at bounding box center [821, 187] width 225 height 14
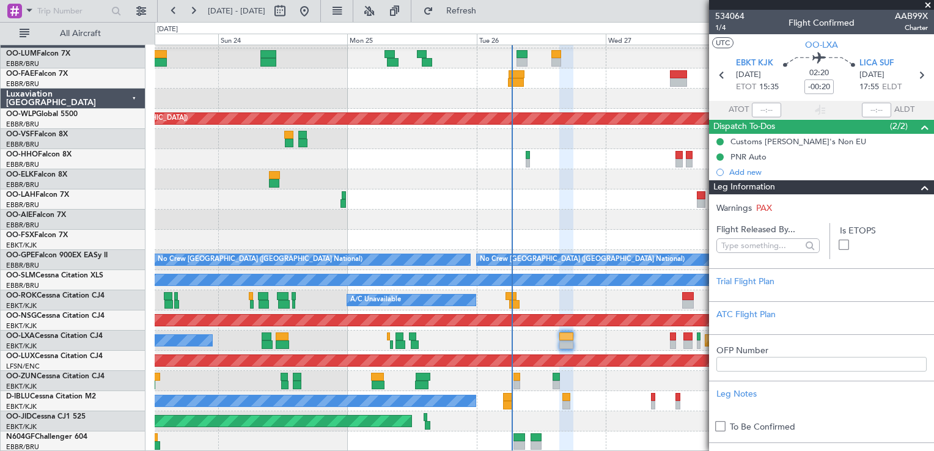
click at [819, 182] on div "Leg Information" at bounding box center [821, 187] width 225 height 14
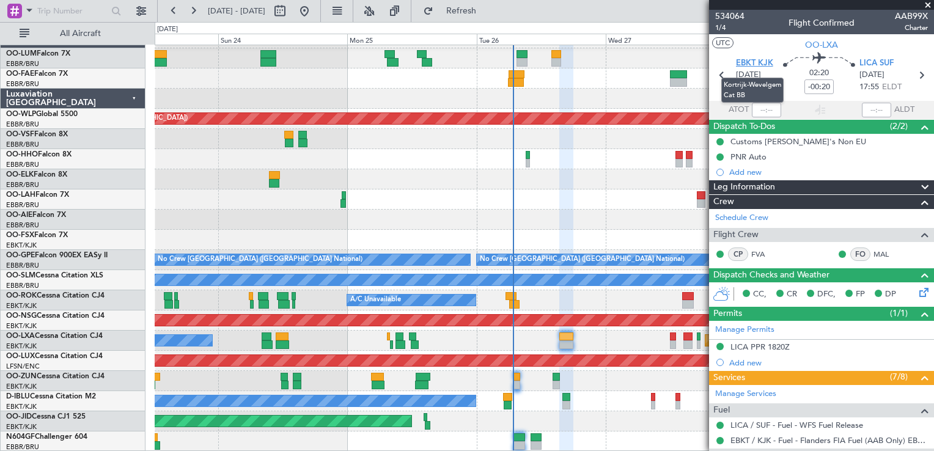
click at [755, 64] on span "EBKT KJK" at bounding box center [754, 63] width 37 height 12
click at [872, 65] on span "LICA SUF" at bounding box center [876, 63] width 34 height 12
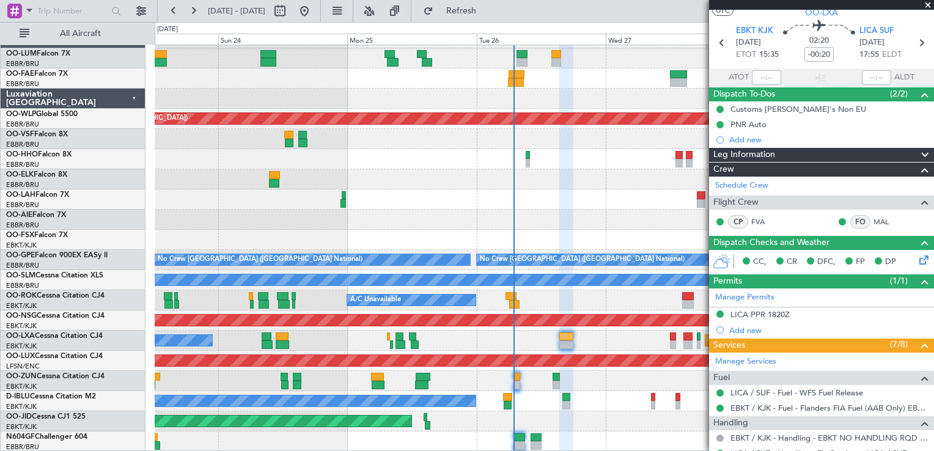
scroll to position [0, 0]
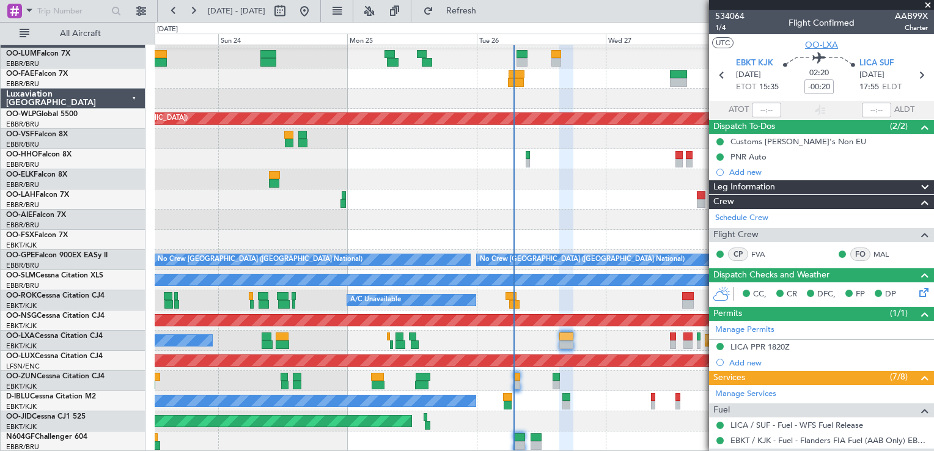
click at [806, 43] on span "OO-LXA" at bounding box center [821, 45] width 33 height 13
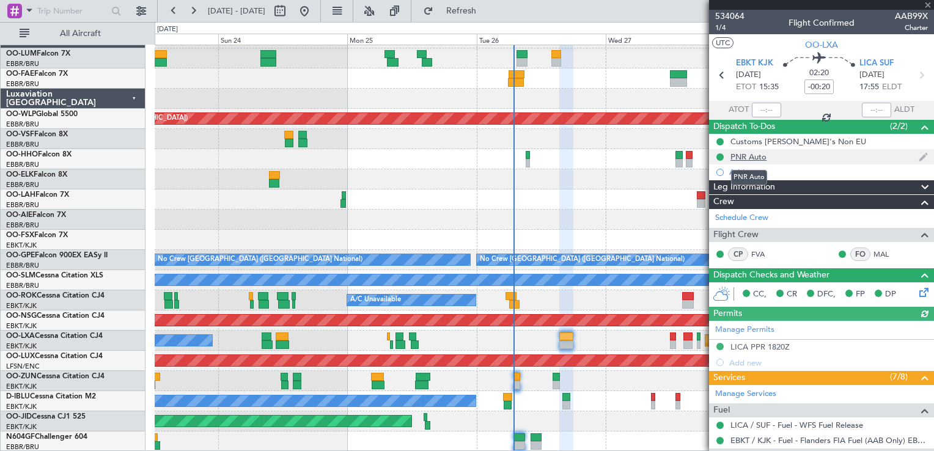
click at [748, 155] on div "PNR Auto" at bounding box center [748, 157] width 36 height 10
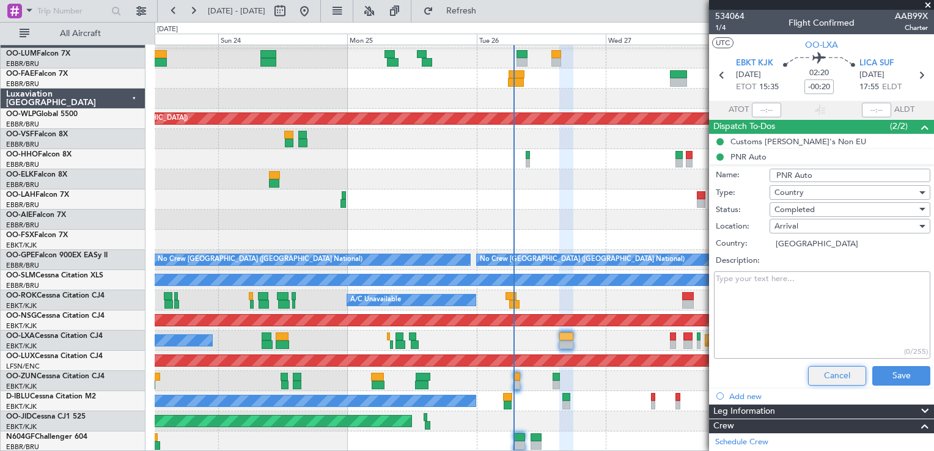
click at [815, 381] on button "Cancel" at bounding box center [837, 376] width 58 height 20
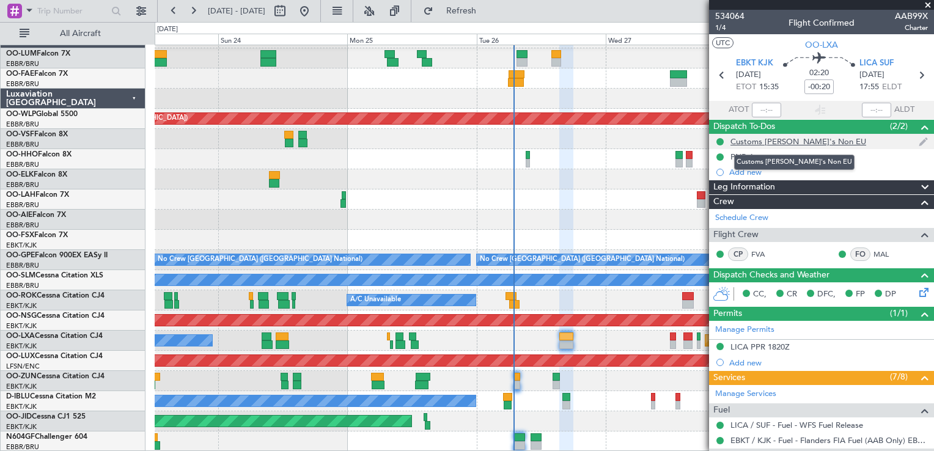
click at [744, 142] on div "Customs [PERSON_NAME]'s Non EU" at bounding box center [798, 141] width 136 height 10
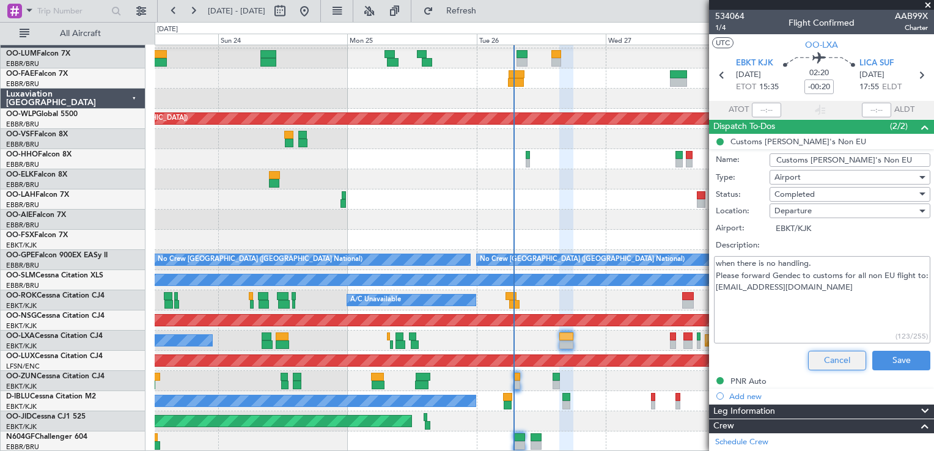
click at [818, 358] on button "Cancel" at bounding box center [837, 361] width 58 height 20
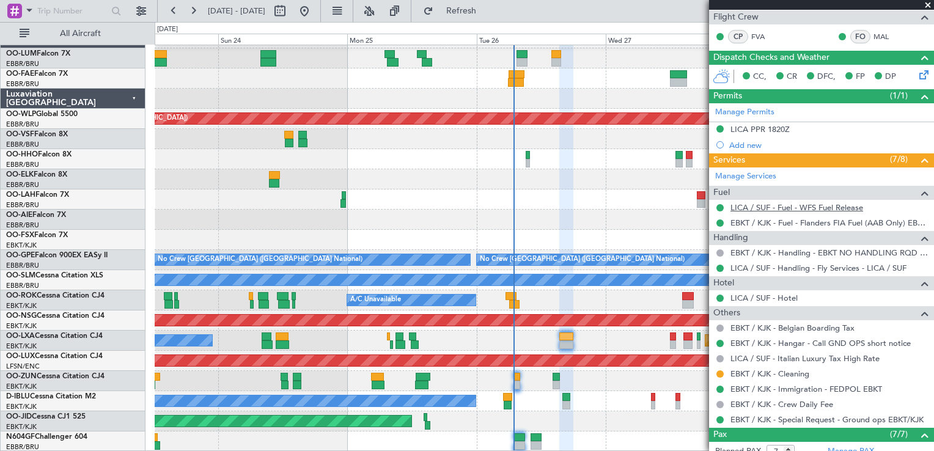
scroll to position [244, 0]
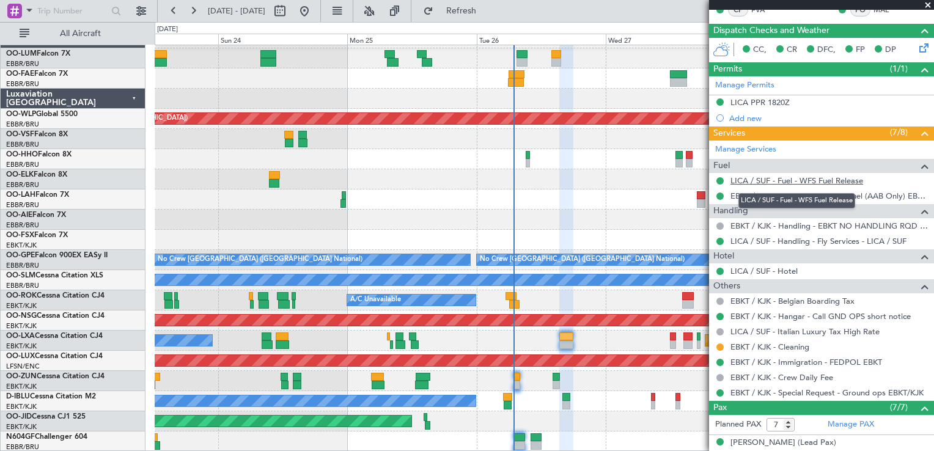
click at [784, 180] on link "LICA / SUF - Fuel - WFS Fuel Release" at bounding box center [796, 180] width 133 height 10
click at [757, 180] on link "LICA / SUF - Fuel - WFS Fuel Release" at bounding box center [796, 180] width 133 height 10
click at [720, 299] on button at bounding box center [719, 301] width 7 height 7
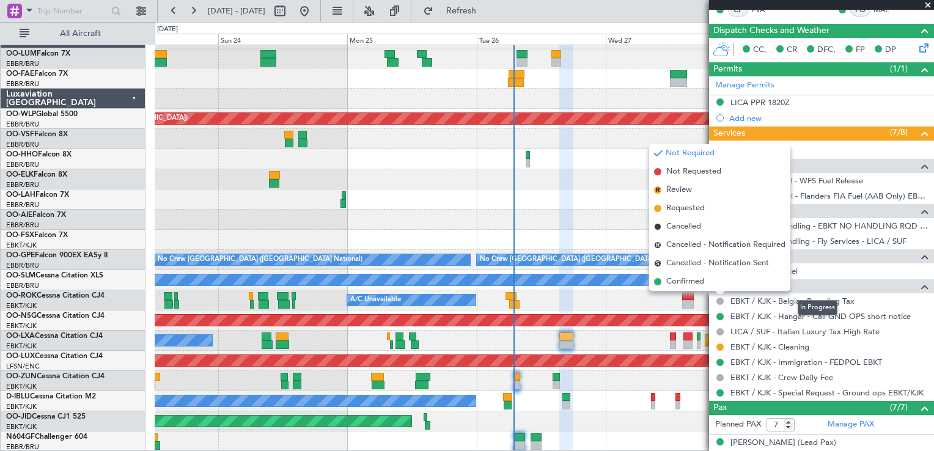
click at [877, 285] on div "Others" at bounding box center [821, 286] width 225 height 14
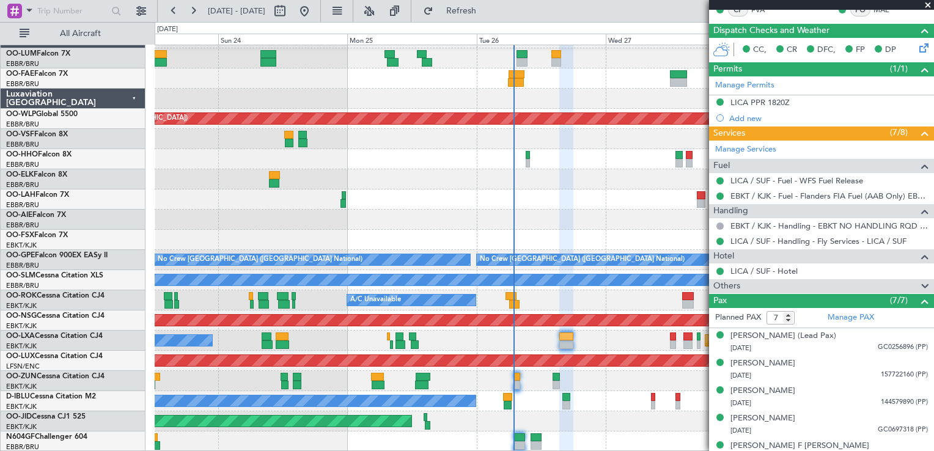
click at [876, 285] on div "Others" at bounding box center [821, 286] width 225 height 14
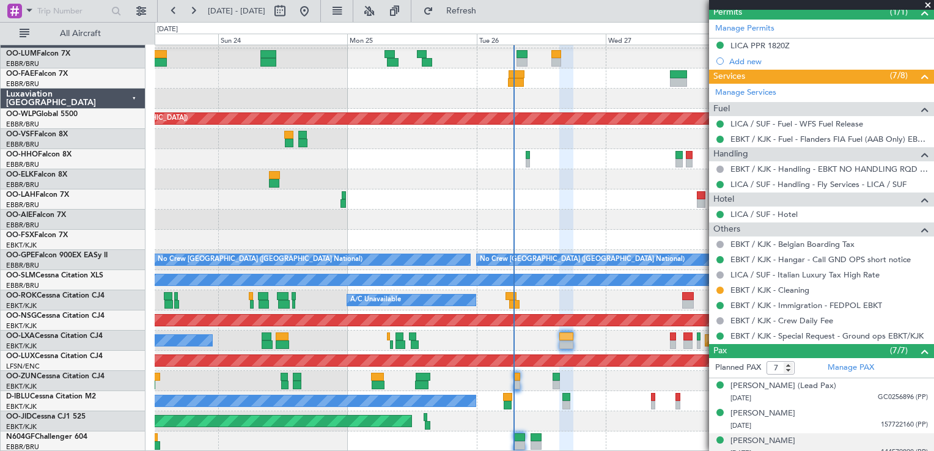
scroll to position [296, 0]
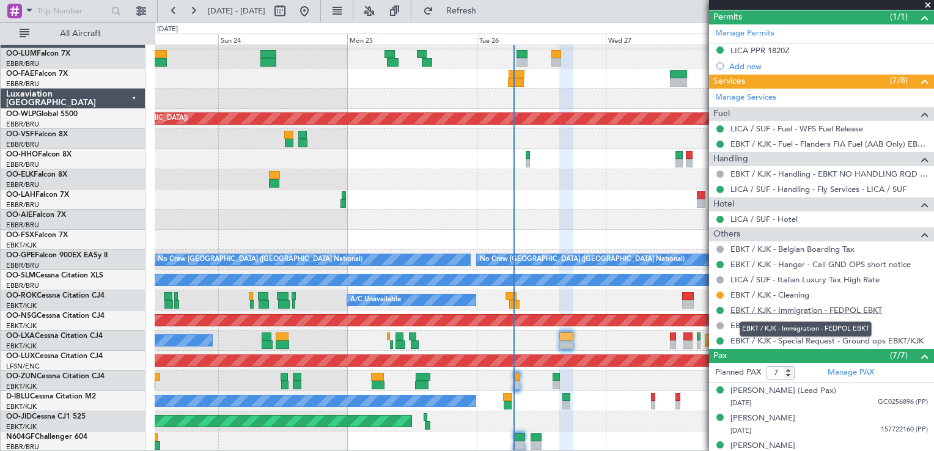
click at [743, 311] on link "EBKT / KJK - Immigration - FEDPOL EBKT" at bounding box center [806, 310] width 152 height 10
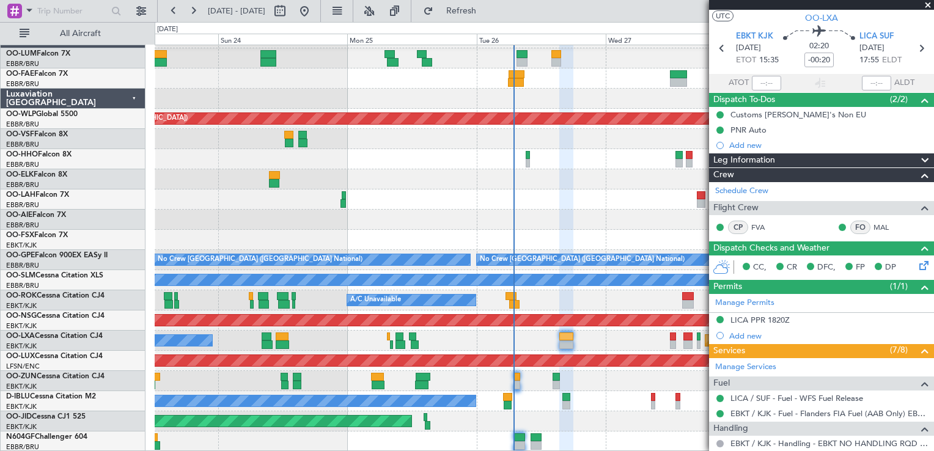
scroll to position [0, 0]
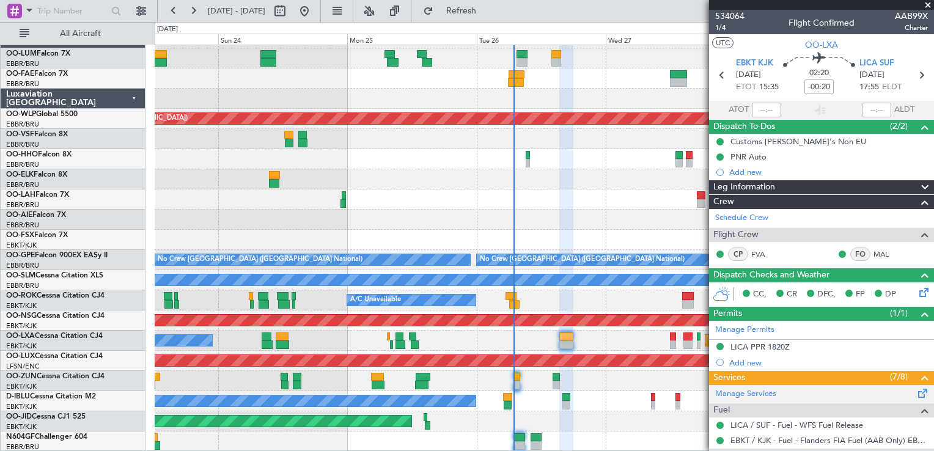
click at [913, 385] on div "Manage Services" at bounding box center [821, 394] width 225 height 18
click at [926, 5] on span at bounding box center [928, 5] width 12 height 11
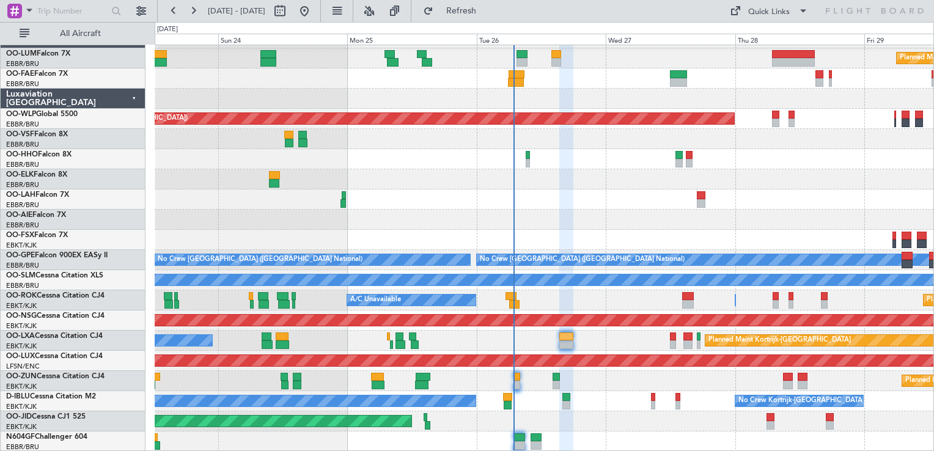
type input "0"
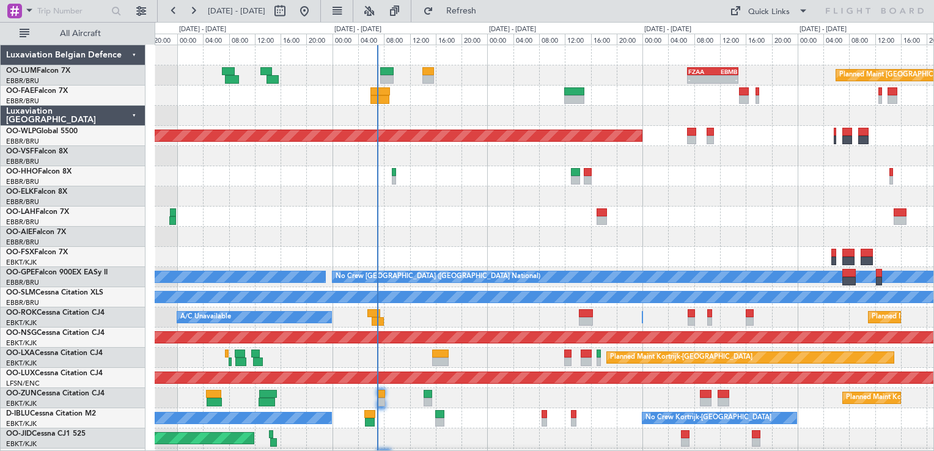
click at [422, 358] on div "Planned Maint Kortrijk-[GEOGRAPHIC_DATA] A/C Unavailable [GEOGRAPHIC_DATA] ([GE…" at bounding box center [544, 358] width 779 height 20
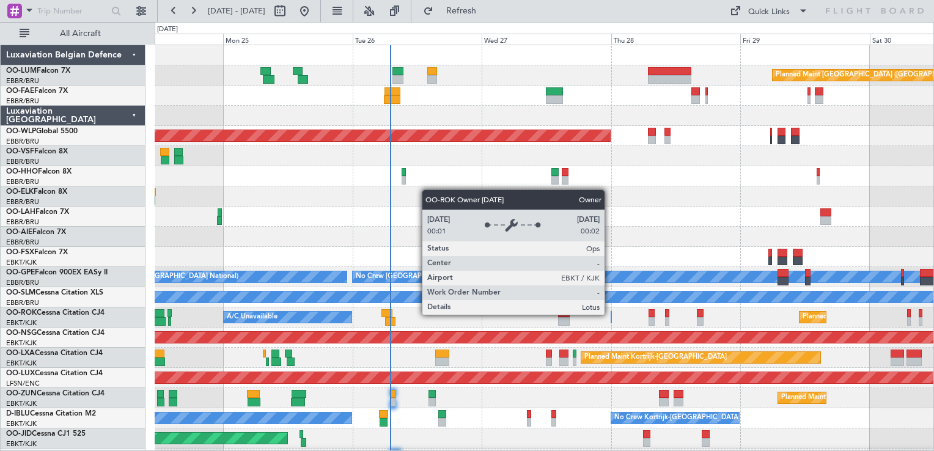
click at [611, 314] on div "Owner [GEOGRAPHIC_DATA]-[GEOGRAPHIC_DATA]" at bounding box center [611, 317] width 1 height 12
click at [611, 315] on div "Owner [GEOGRAPHIC_DATA]-[GEOGRAPHIC_DATA]" at bounding box center [611, 317] width 1 height 12
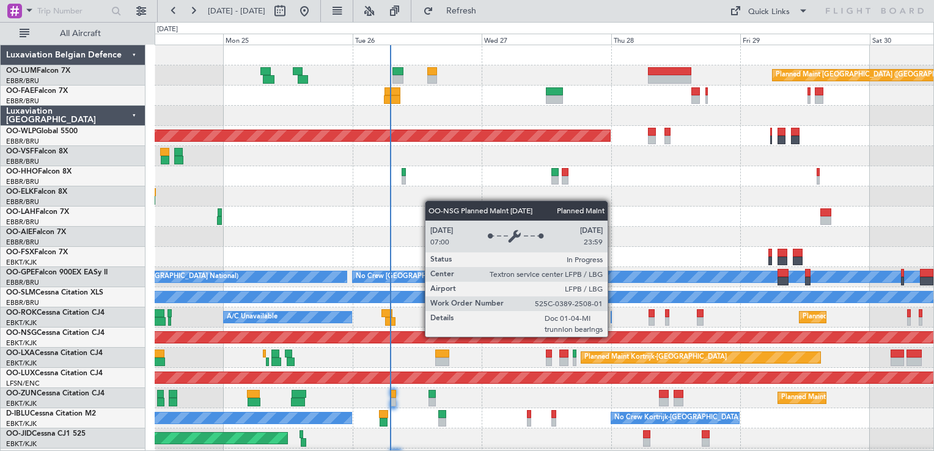
click at [613, 336] on div "Planned Maint [GEOGRAPHIC_DATA] ([GEOGRAPHIC_DATA])" at bounding box center [544, 337] width 2335 height 11
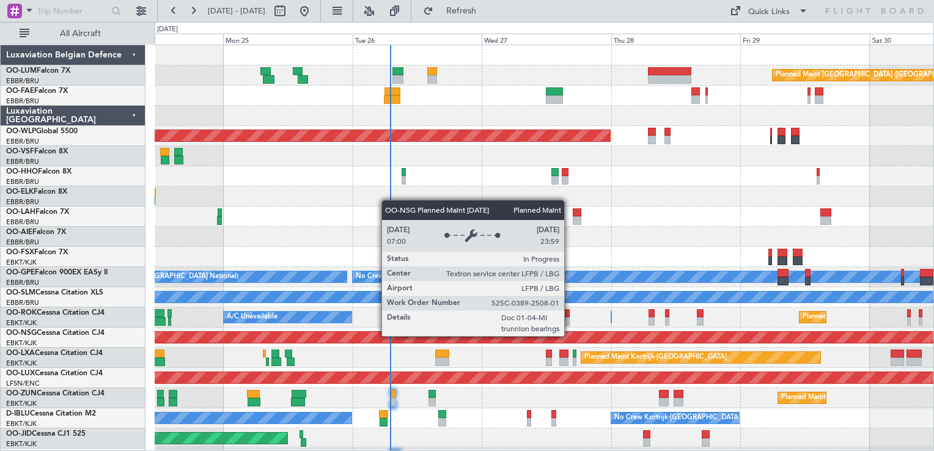
click at [570, 336] on div "Planned Maint [GEOGRAPHIC_DATA] ([GEOGRAPHIC_DATA])" at bounding box center [544, 337] width 2335 height 11
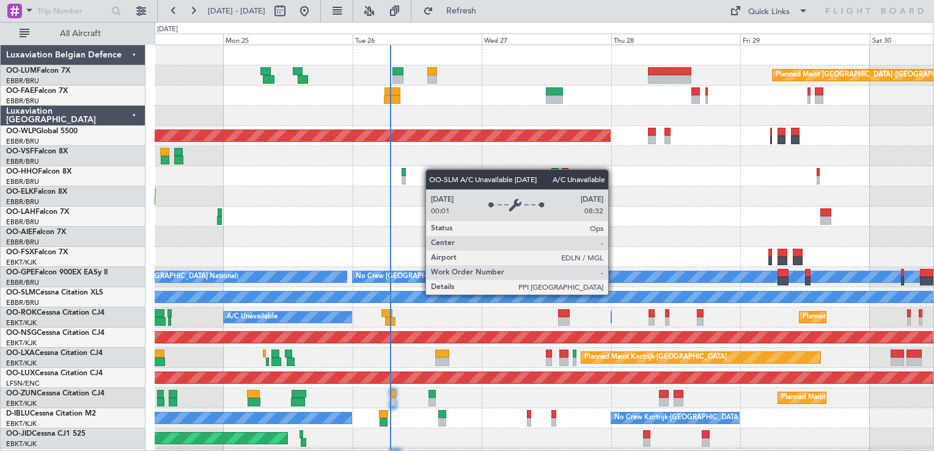
click at [614, 294] on div "A/C Unavailable [GEOGRAPHIC_DATA]" at bounding box center [544, 297] width 2335 height 11
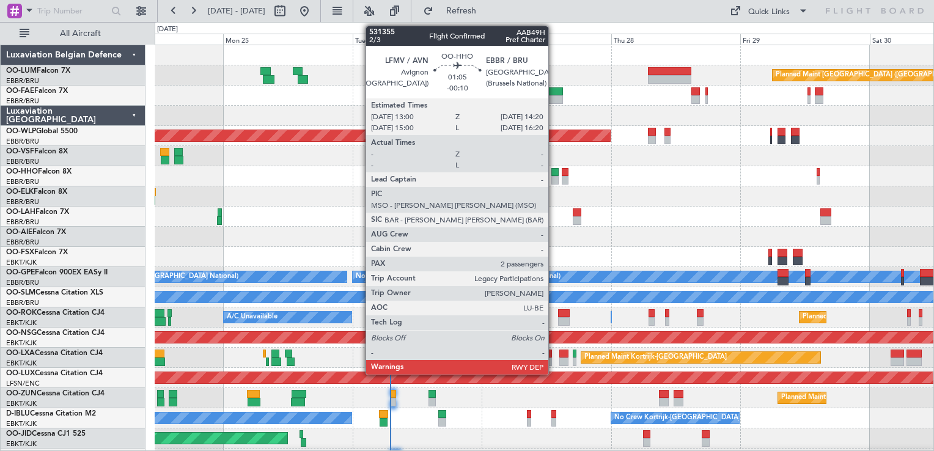
click at [554, 172] on div at bounding box center [554, 172] width 7 height 9
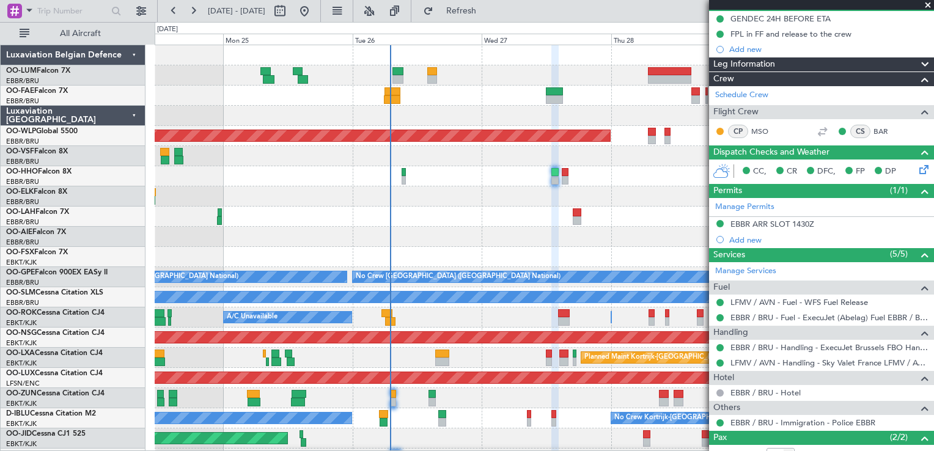
scroll to position [183, 0]
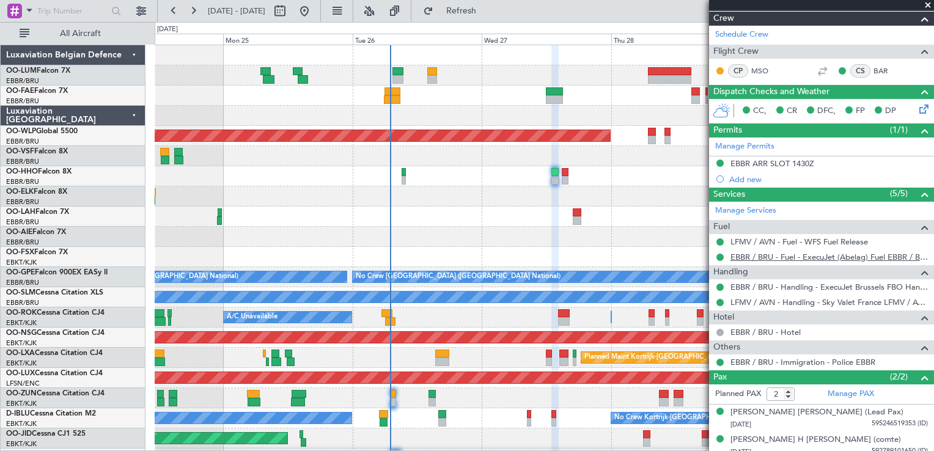
click at [779, 256] on link "EBBR / BRU - Fuel - ExecuJet (Abelag) Fuel EBBR / BRU" at bounding box center [828, 257] width 197 height 10
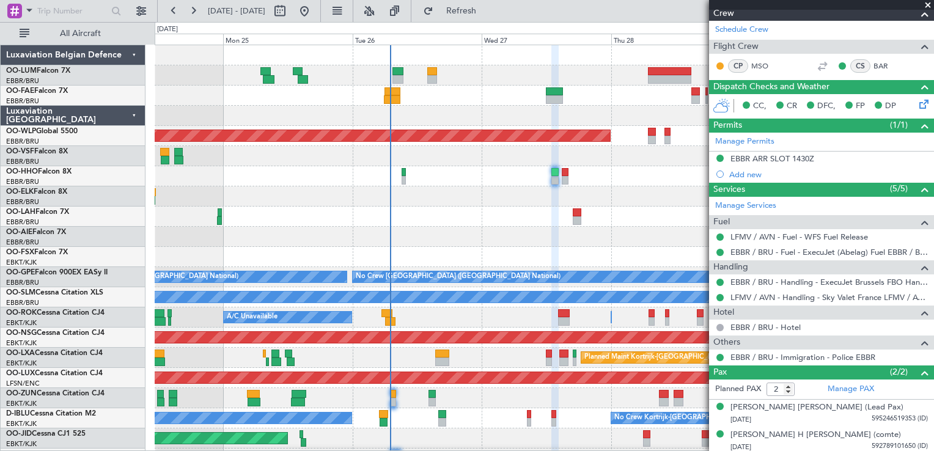
scroll to position [189, 0]
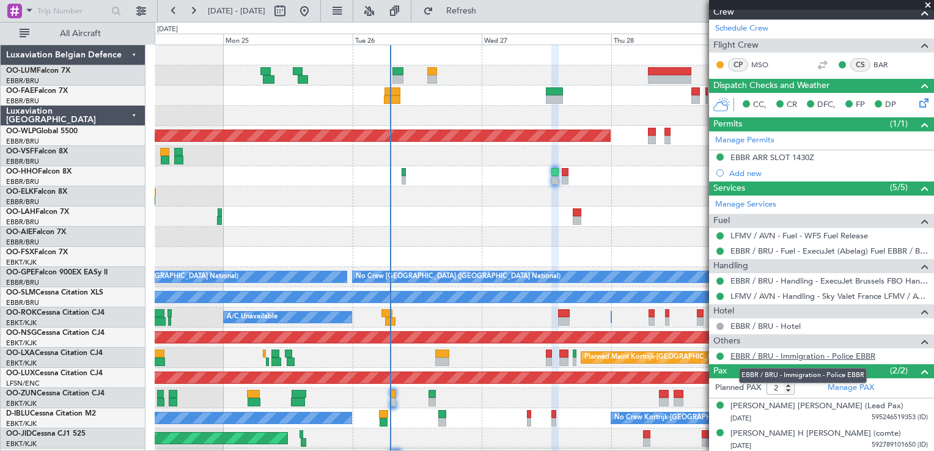
click at [817, 355] on link "EBBR / BRU - Immigration - Police EBBR" at bounding box center [802, 356] width 145 height 10
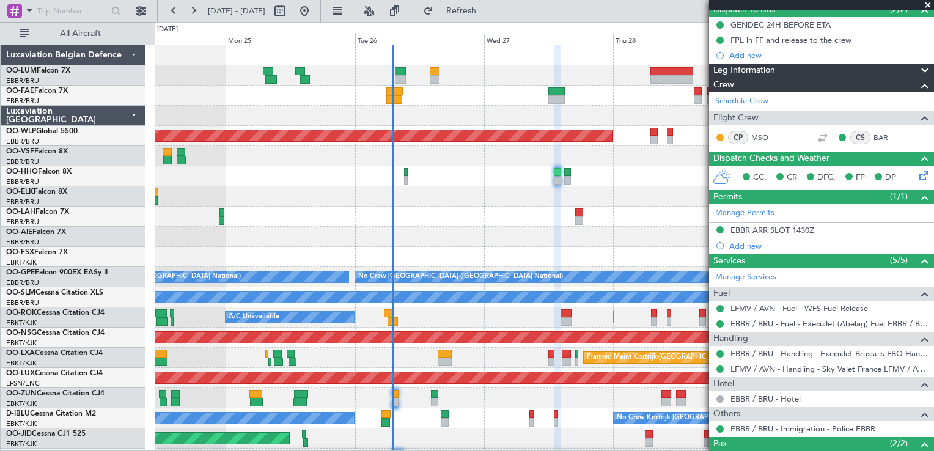
scroll to position [112, 0]
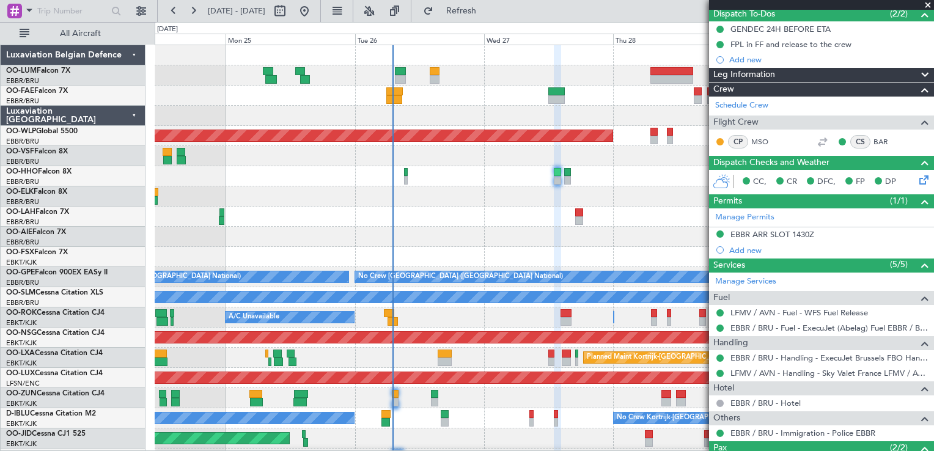
click at [917, 73] on span at bounding box center [924, 75] width 15 height 15
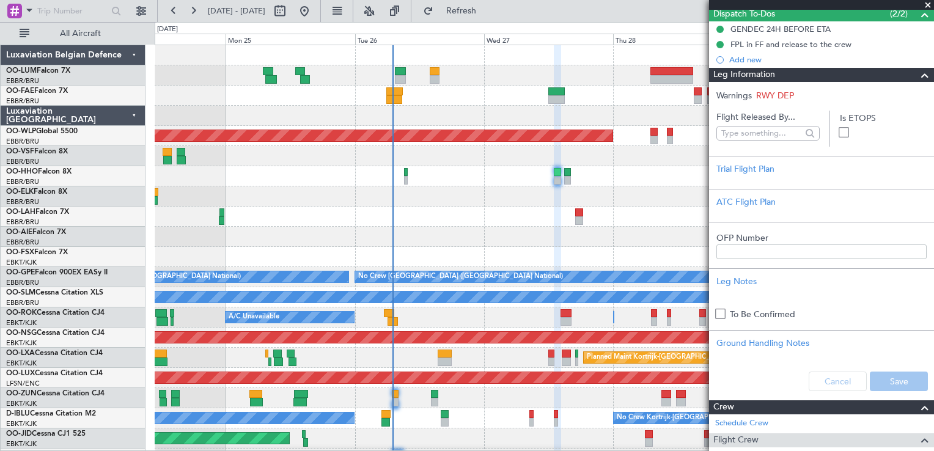
click at [917, 74] on span at bounding box center [924, 75] width 15 height 15
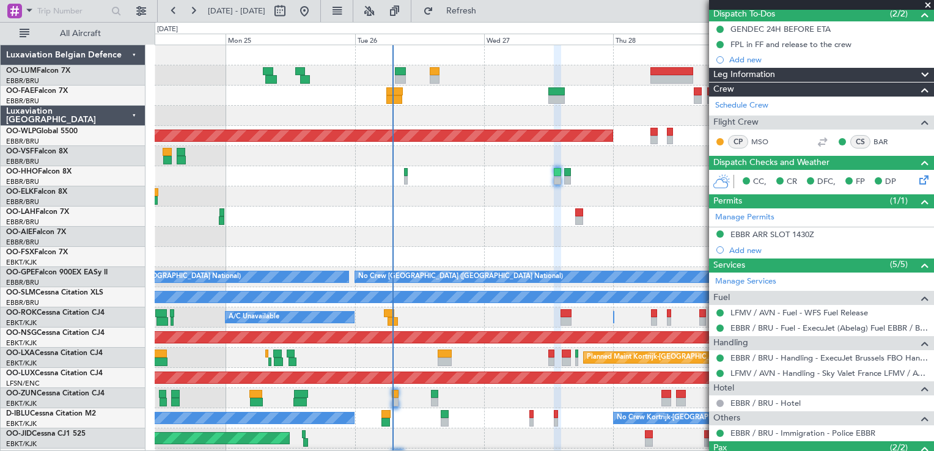
click at [929, 2] on span at bounding box center [928, 5] width 12 height 11
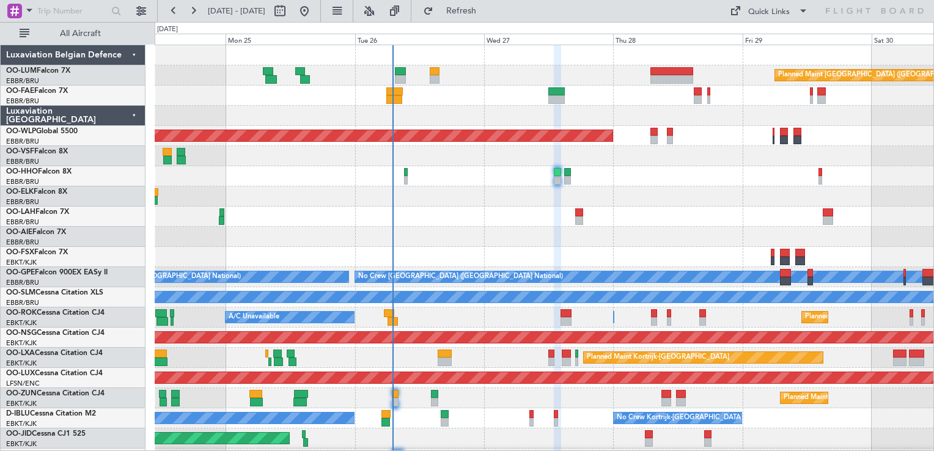
type input "0"
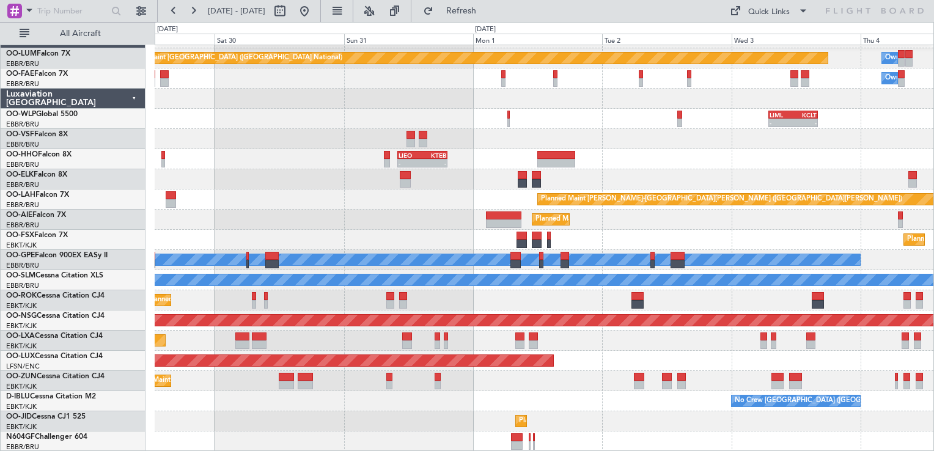
click at [0, 319] on html "[DATE] - [DATE] Refresh Quick Links All Aircraft Planned Maint [GEOGRAPHIC_DATA…" at bounding box center [467, 225] width 934 height 451
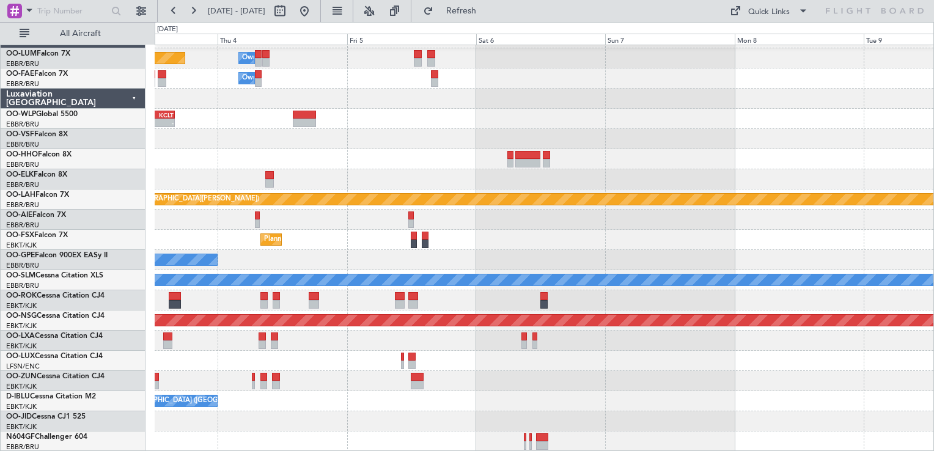
click at [117, 317] on div "Planned Maint [GEOGRAPHIC_DATA] ([GEOGRAPHIC_DATA] National) Owner [GEOGRAPHIC_…" at bounding box center [467, 236] width 934 height 429
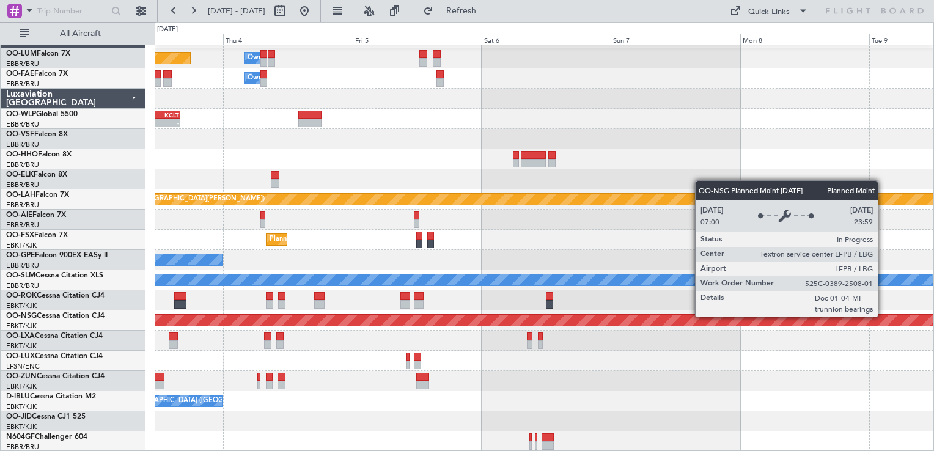
scroll to position [17, 0]
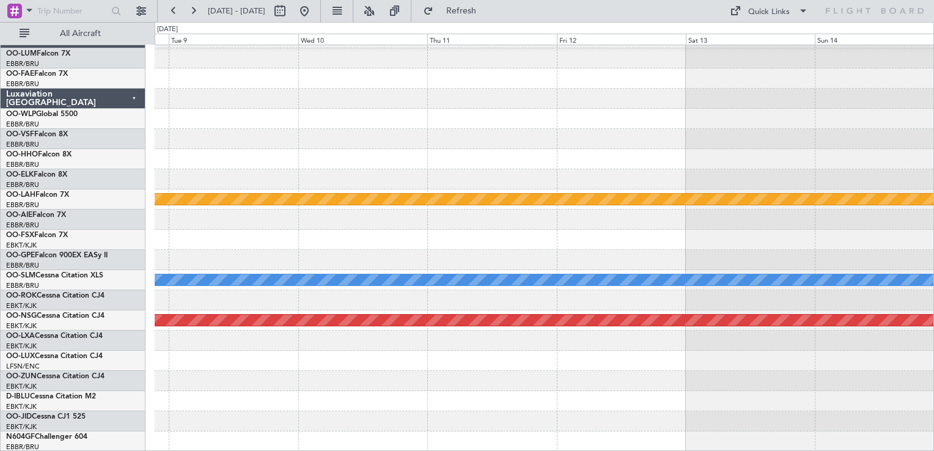
click at [148, 299] on div "Planned Maint [PERSON_NAME]-[GEOGRAPHIC_DATA][PERSON_NAME] ([GEOGRAPHIC_DATA][P…" at bounding box center [467, 236] width 934 height 429
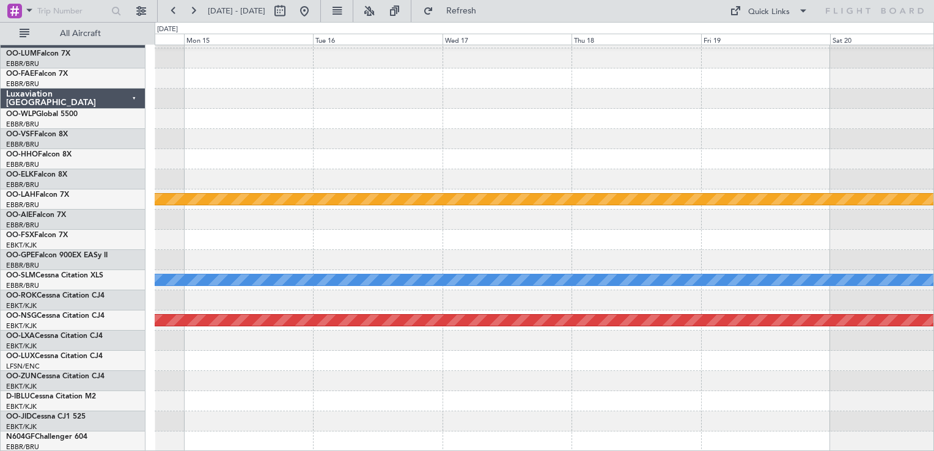
click at [0, 244] on html "[DATE] - [DATE] Refresh Quick Links All Aircraft Planned [GEOGRAPHIC_DATA][PERS…" at bounding box center [467, 225] width 934 height 451
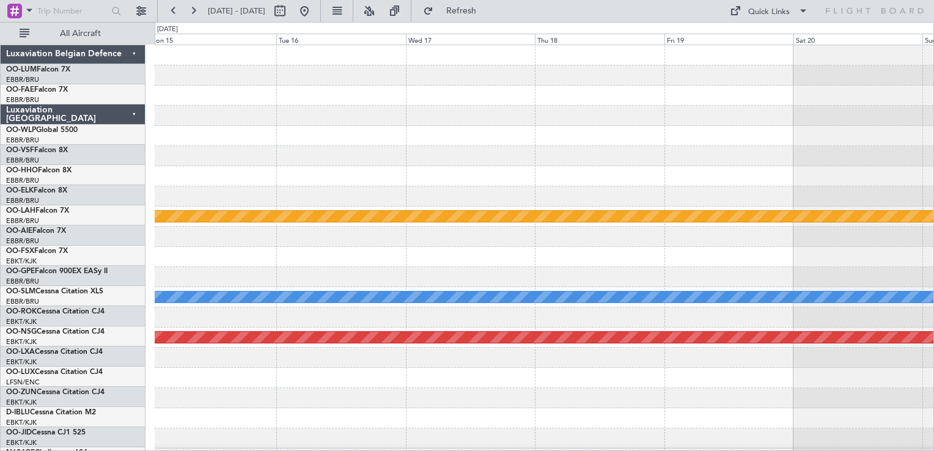
scroll to position [0, 0]
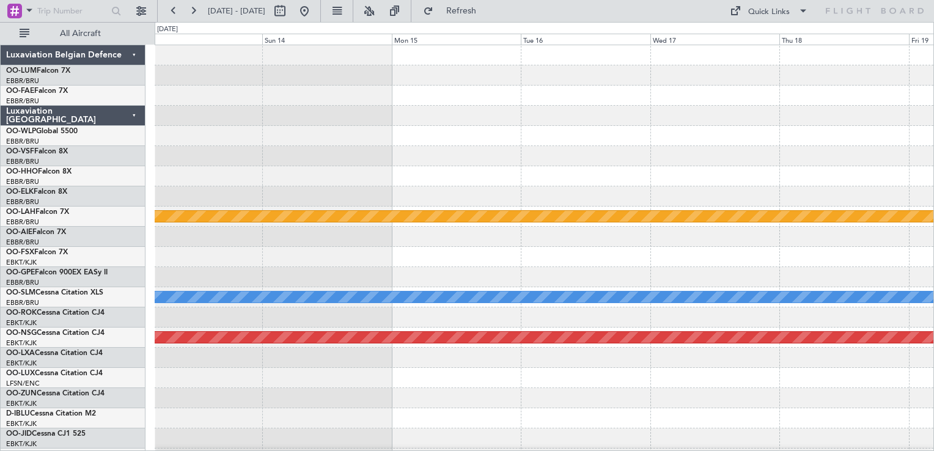
click at [933, 243] on html "[DATE] - [DATE] Refresh Quick Links All Aircraft Planned [GEOGRAPHIC_DATA][PERS…" at bounding box center [467, 225] width 934 height 451
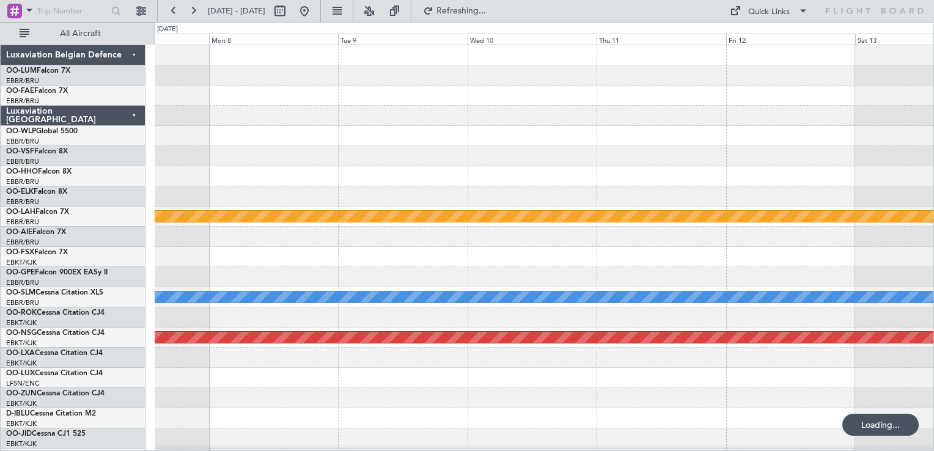
click at [932, 269] on div "Planned Maint [PERSON_NAME]-[GEOGRAPHIC_DATA][PERSON_NAME] ([GEOGRAPHIC_DATA][P…" at bounding box center [544, 257] width 779 height 424
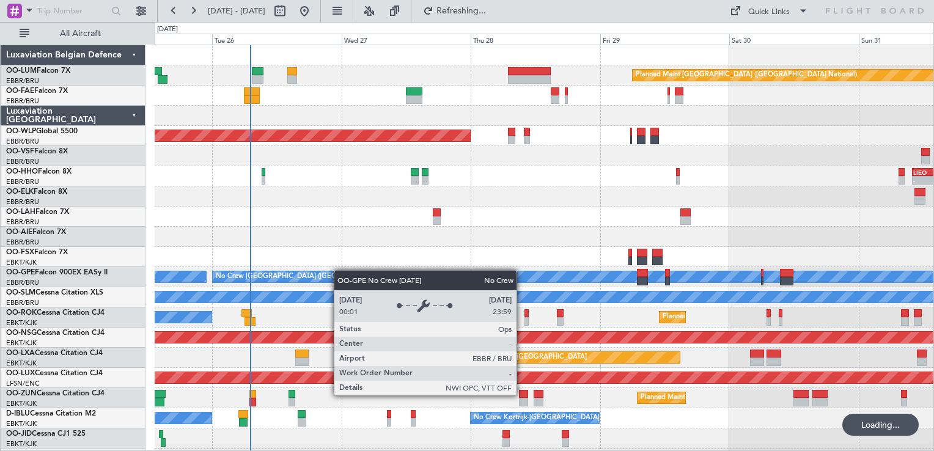
scroll to position [17, 0]
